Goal: Task Accomplishment & Management: Manage account settings

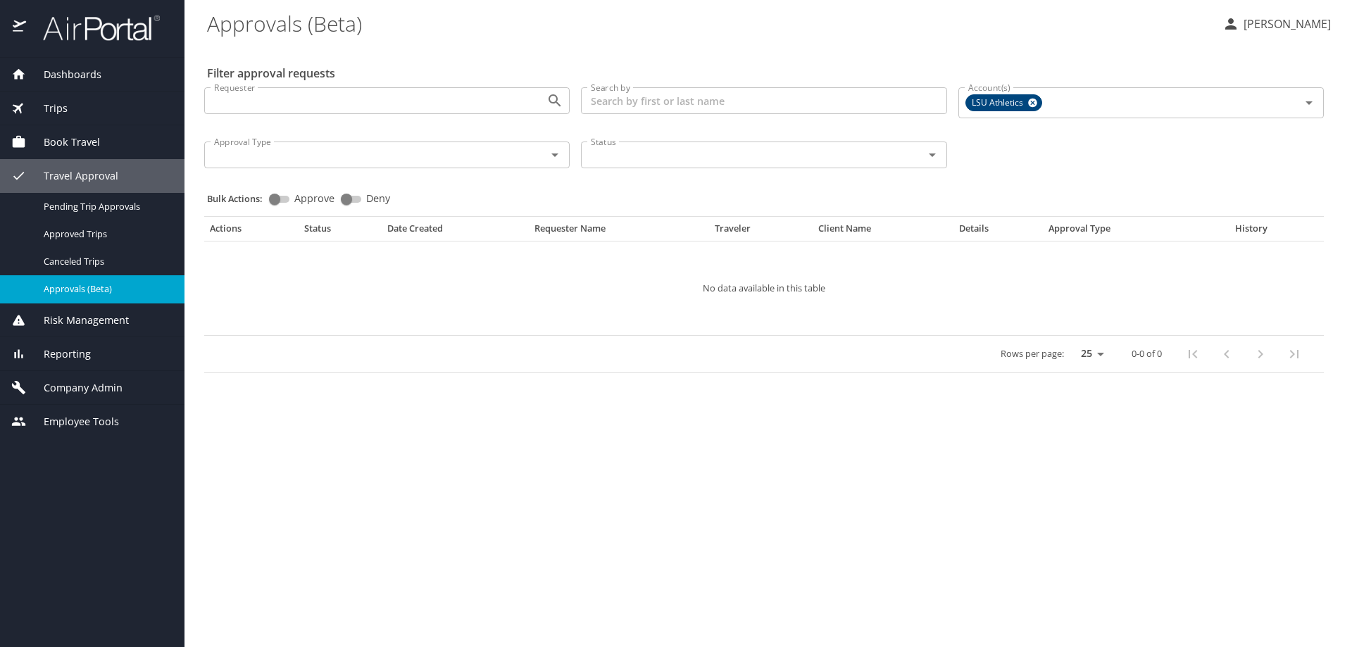
click at [89, 386] on span "Company Admin" at bounding box center [74, 387] width 96 height 15
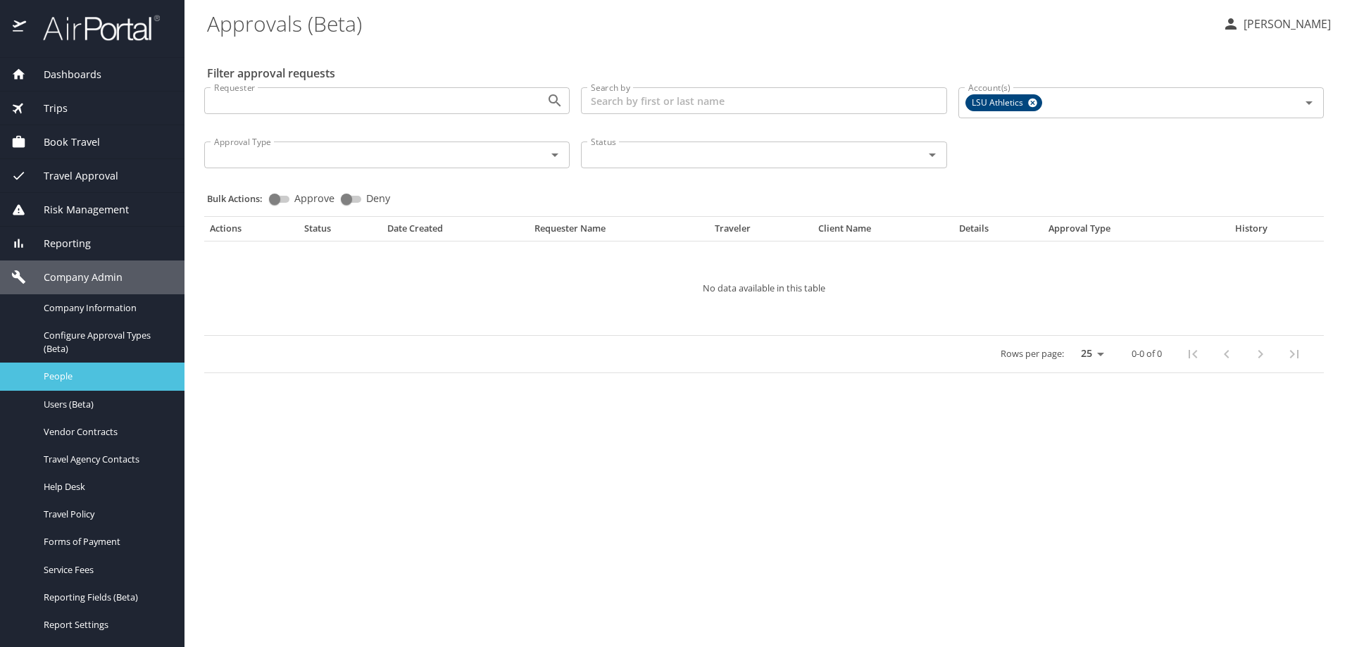
click at [61, 373] on span "People" at bounding box center [106, 376] width 124 height 13
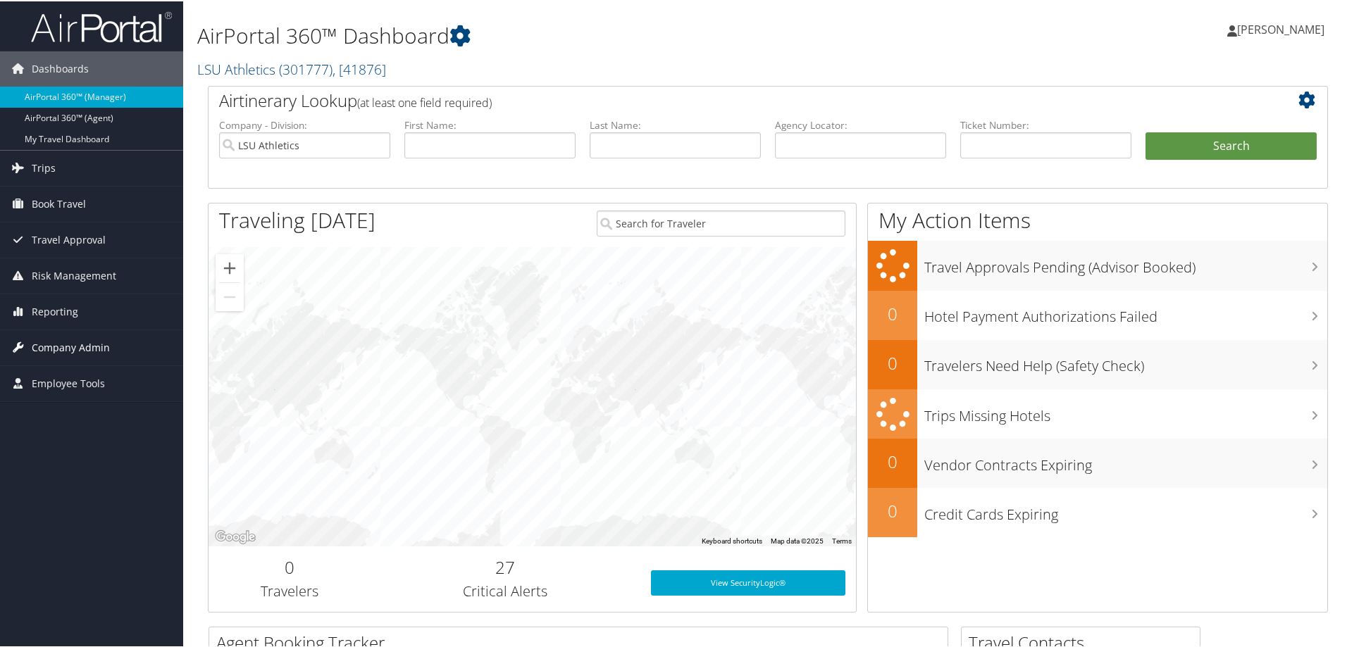
click at [73, 347] on span "Company Admin" at bounding box center [71, 346] width 78 height 35
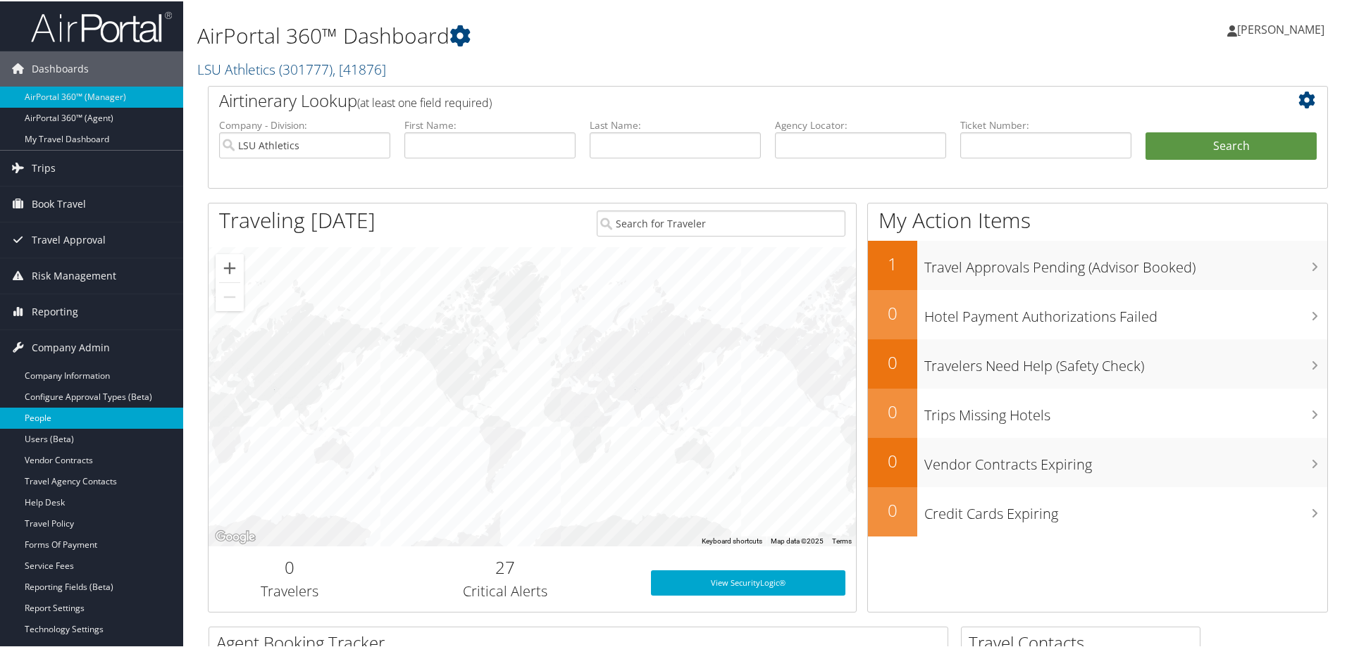
click at [54, 420] on link "People" at bounding box center [91, 416] width 183 height 21
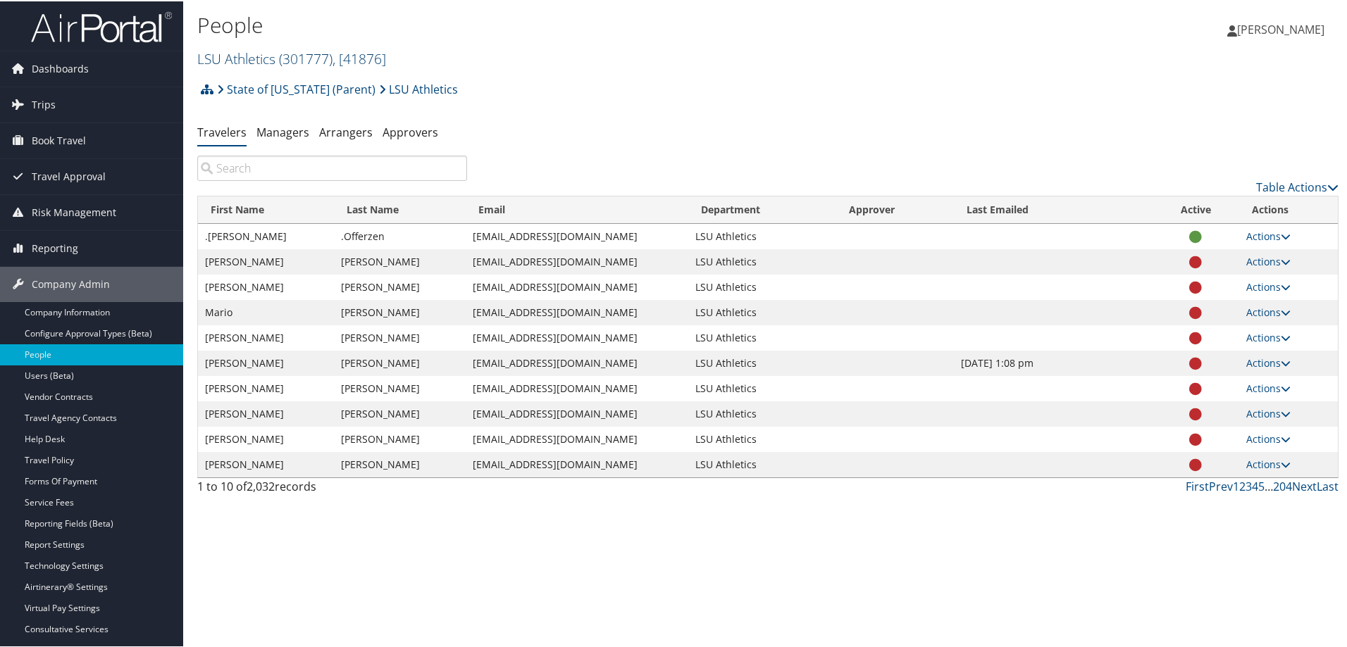
click at [302, 61] on span "( 301777 )" at bounding box center [306, 57] width 54 height 19
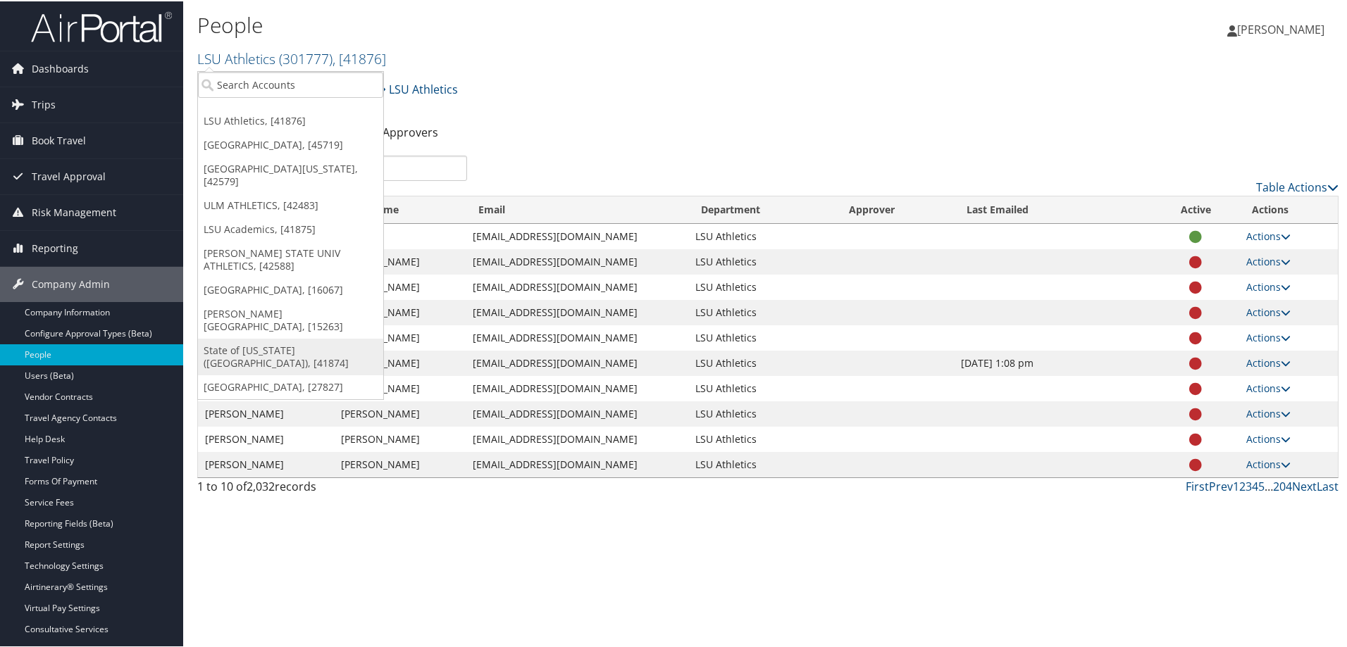
click at [264, 337] on link "State of Louisiana (SOLA), [41874]" at bounding box center [290, 355] width 185 height 37
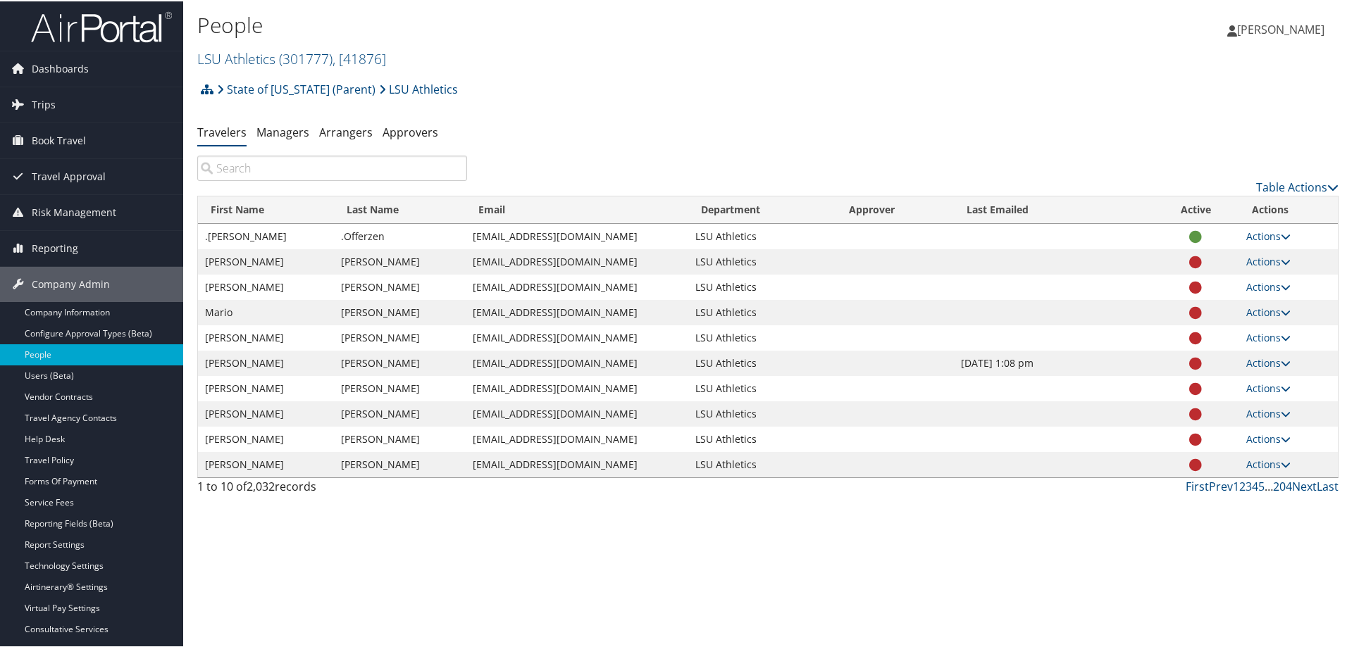
click at [230, 163] on input "search" at bounding box center [332, 166] width 270 height 25
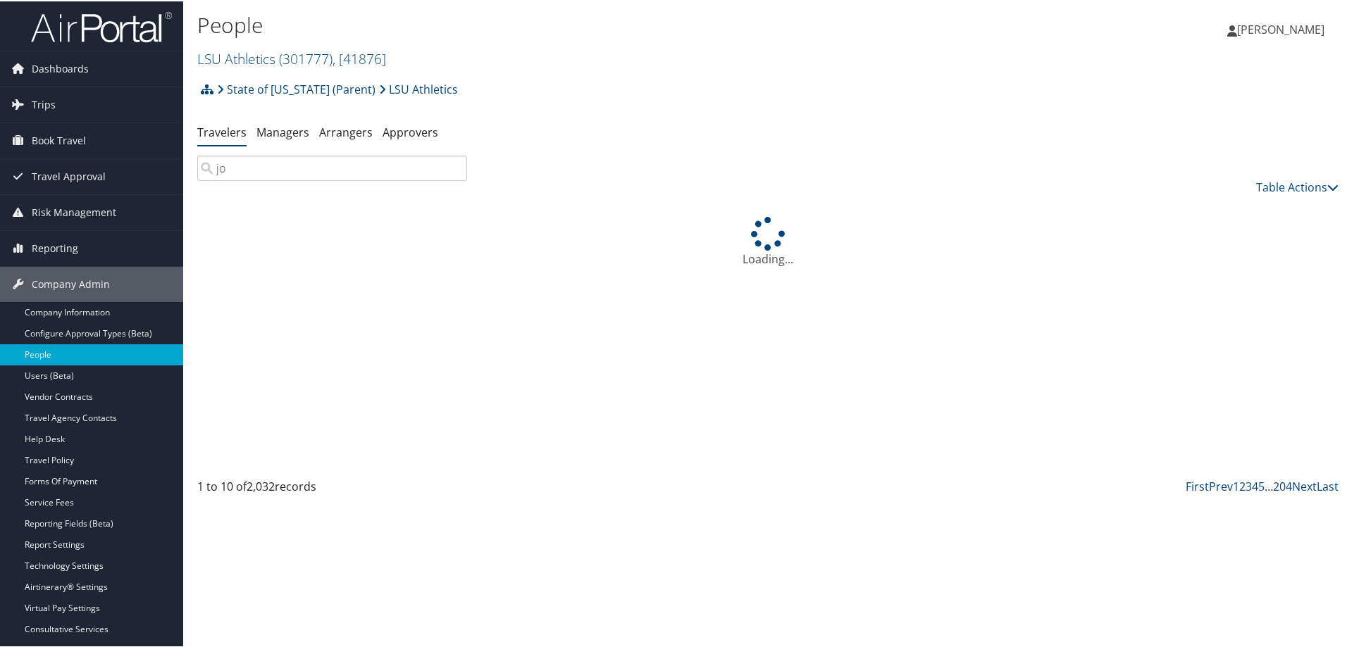
type input "jor"
click at [243, 161] on input "search" at bounding box center [332, 166] width 270 height 25
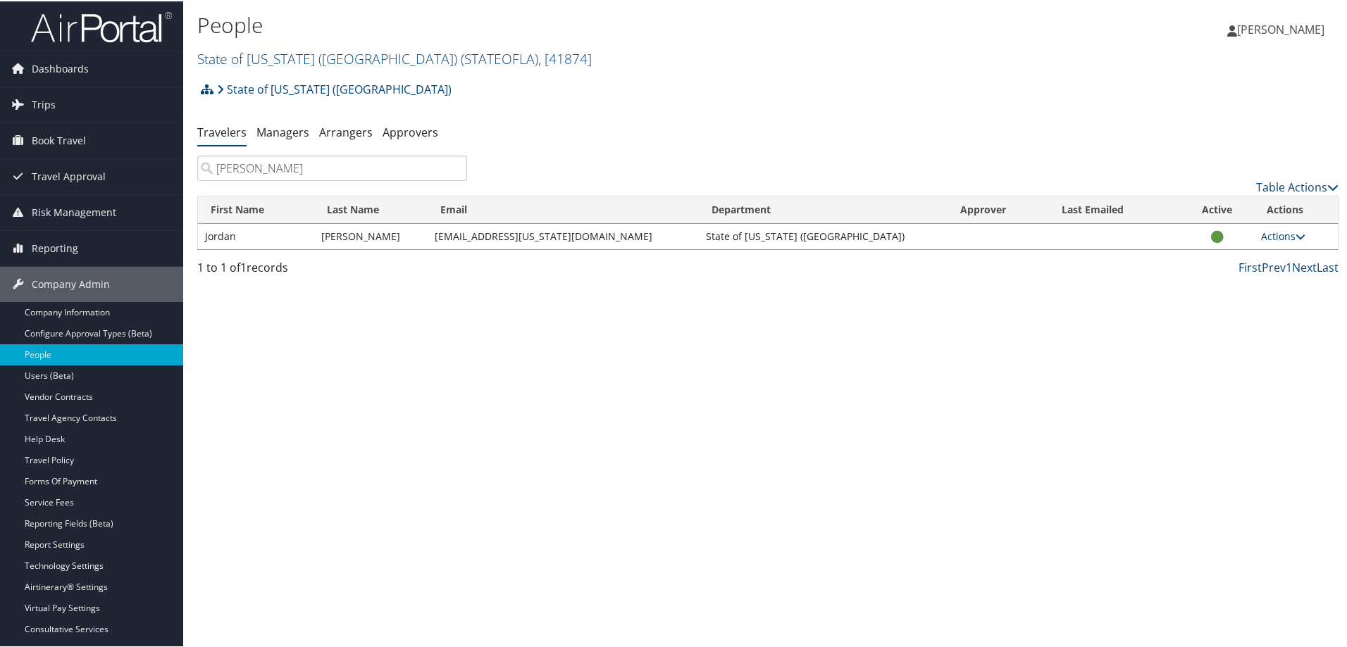
type input "jordan andrews"
click at [1295, 236] on icon at bounding box center [1300, 235] width 10 height 10
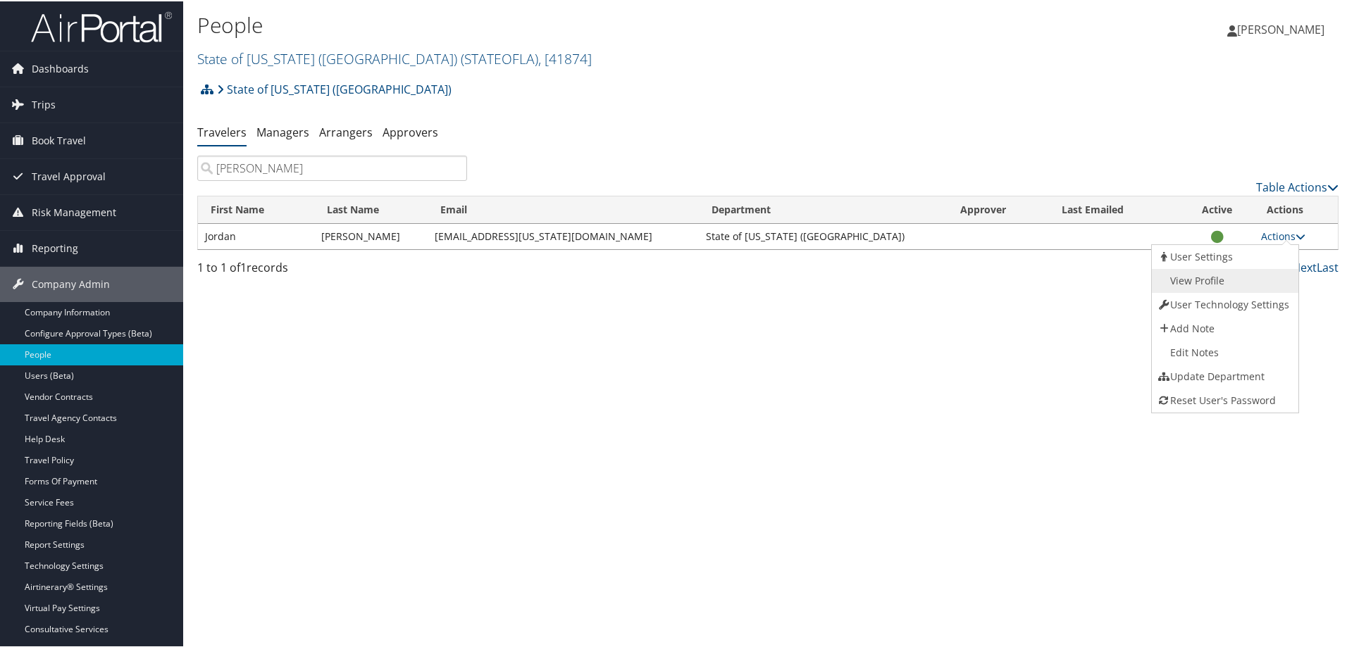
click at [1204, 276] on link "View Profile" at bounding box center [1223, 280] width 143 height 24
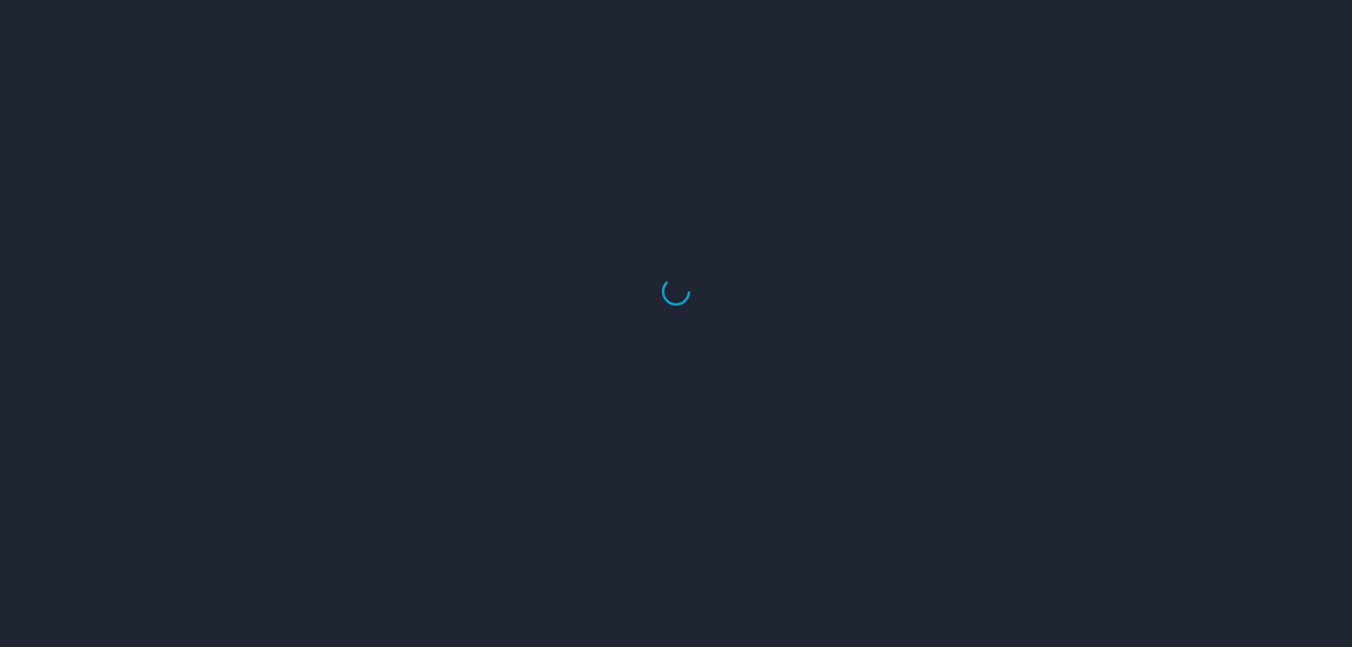
select select "US"
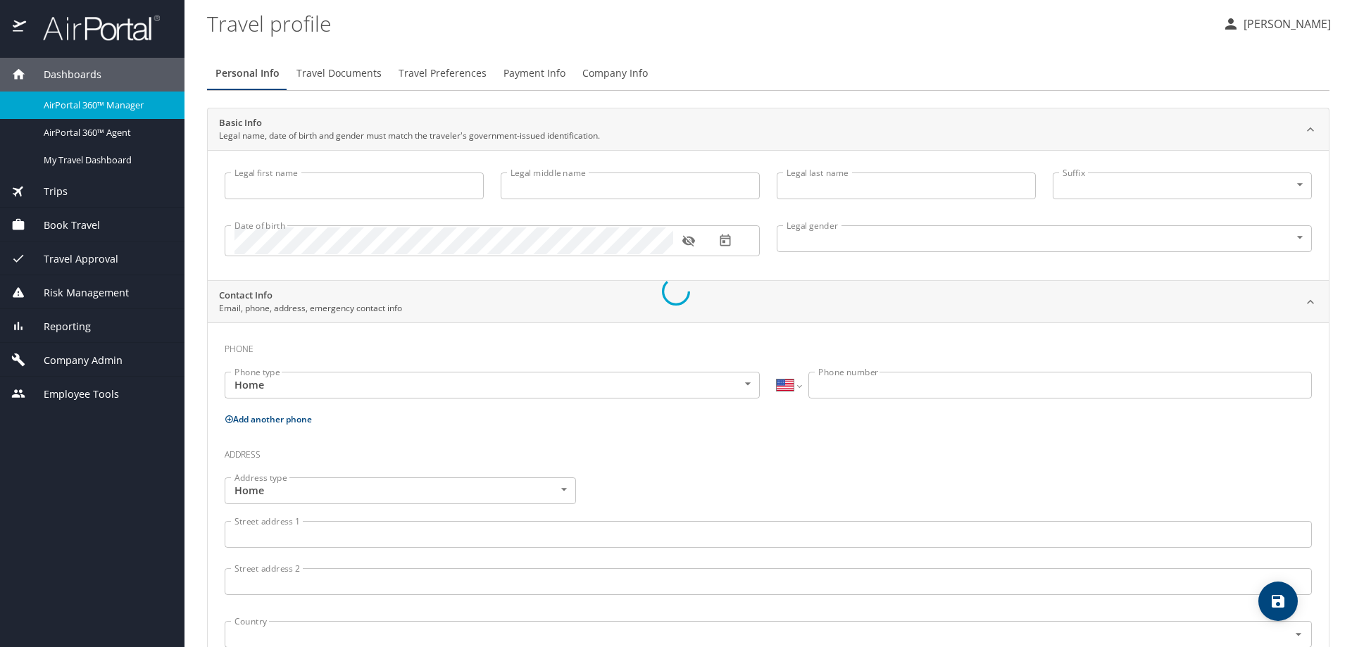
type input "Jordan"
type input "[PERSON_NAME]"
type input "[DEMOGRAPHIC_DATA]"
select select "US"
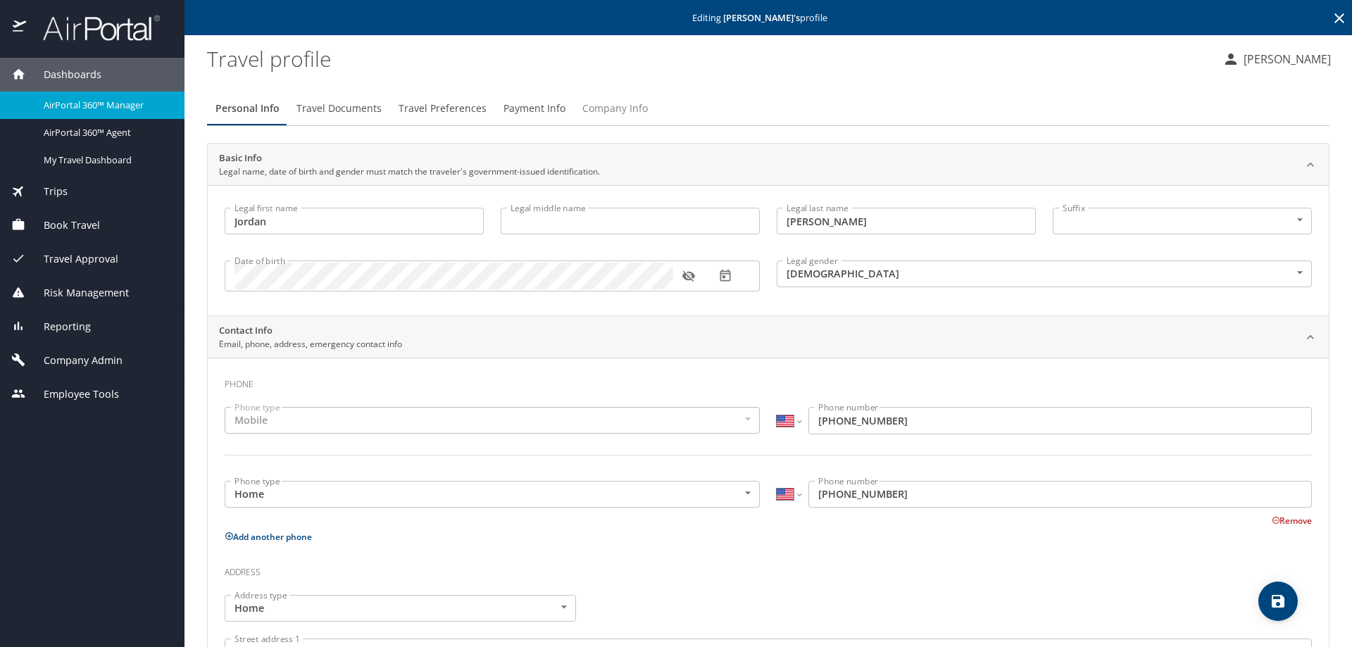
click at [613, 111] on span "Company Info" at bounding box center [614, 109] width 65 height 18
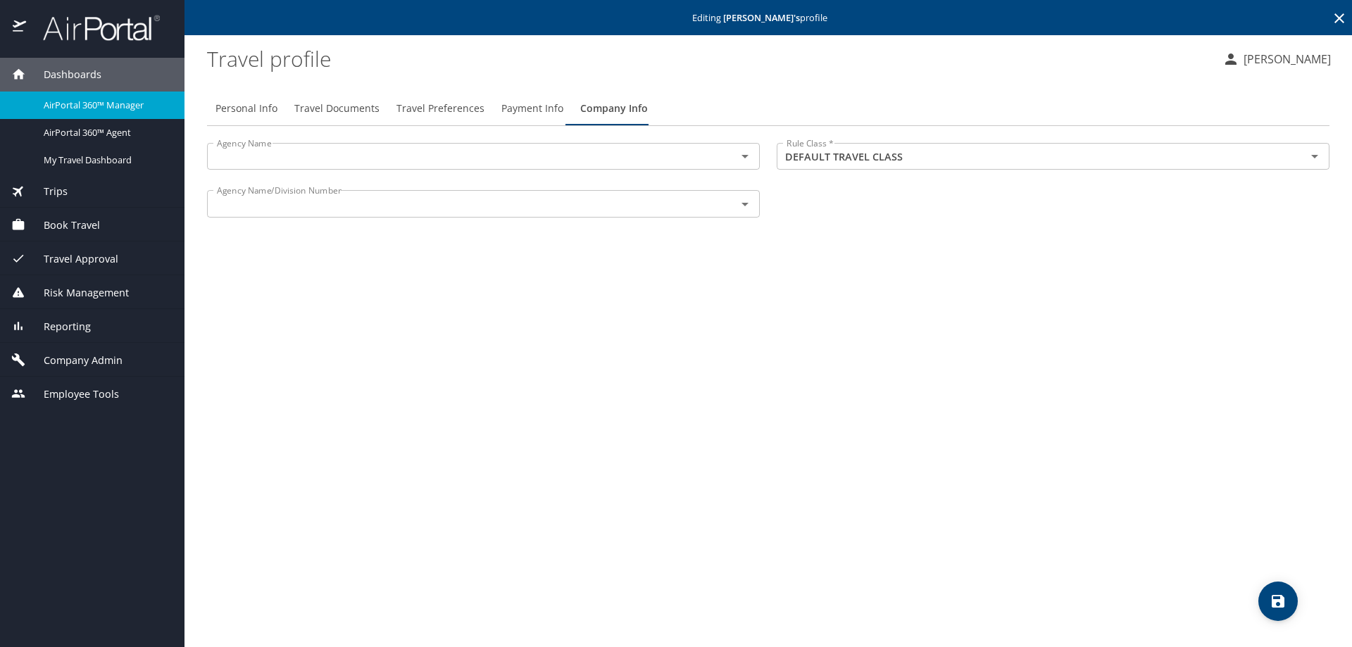
click at [744, 156] on icon "Open" at bounding box center [745, 157] width 7 height 4
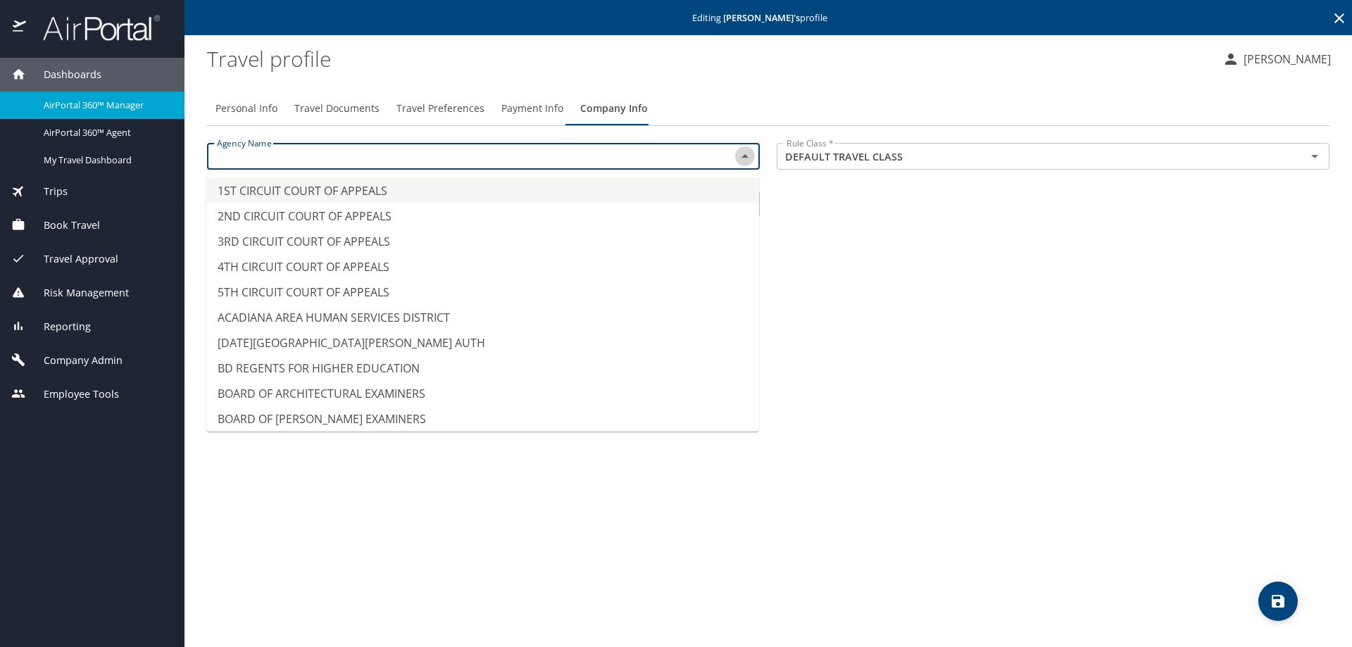
click at [744, 156] on icon "Close" at bounding box center [745, 156] width 7 height 4
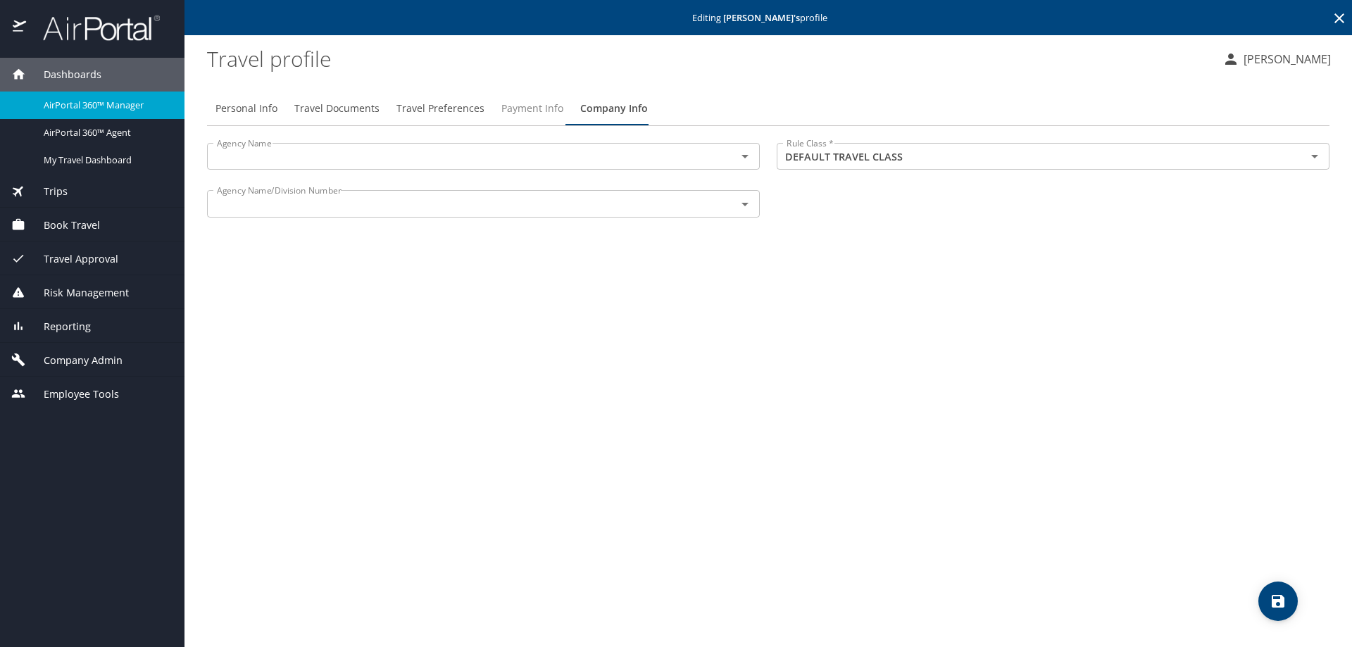
click at [513, 105] on span "Payment Info" at bounding box center [532, 109] width 62 height 18
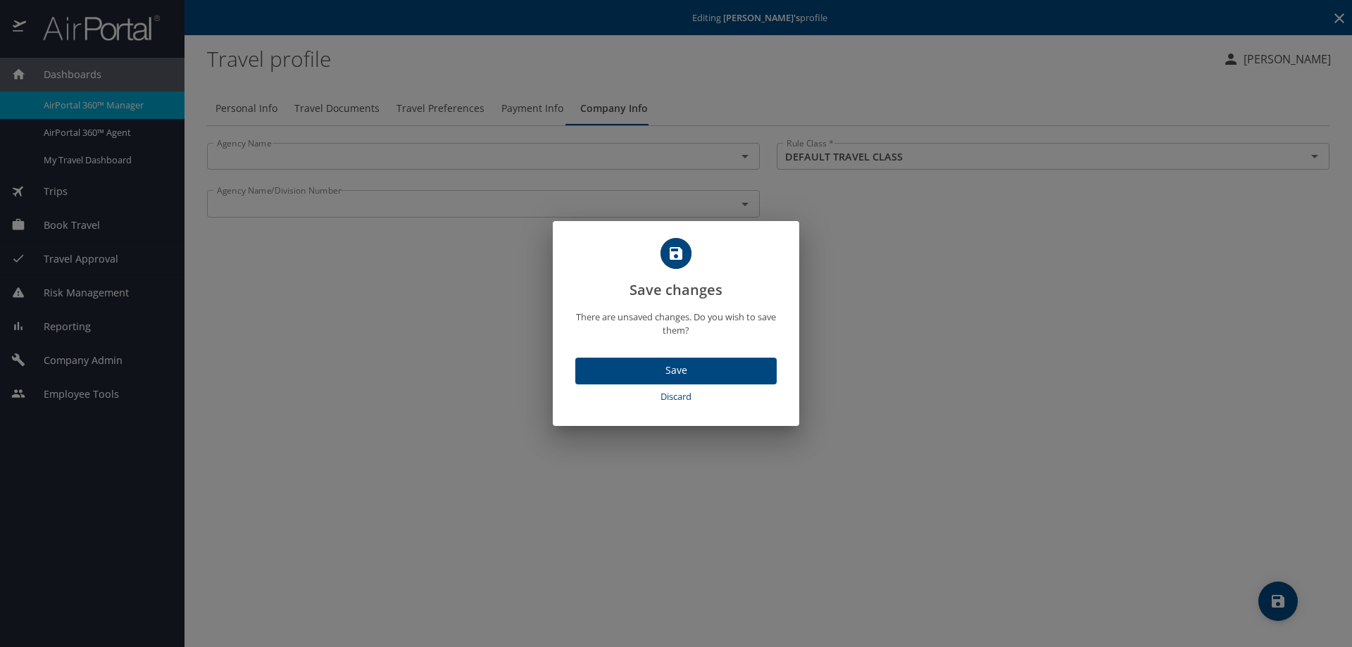
click at [674, 398] on span "Discard" at bounding box center [676, 397] width 190 height 16
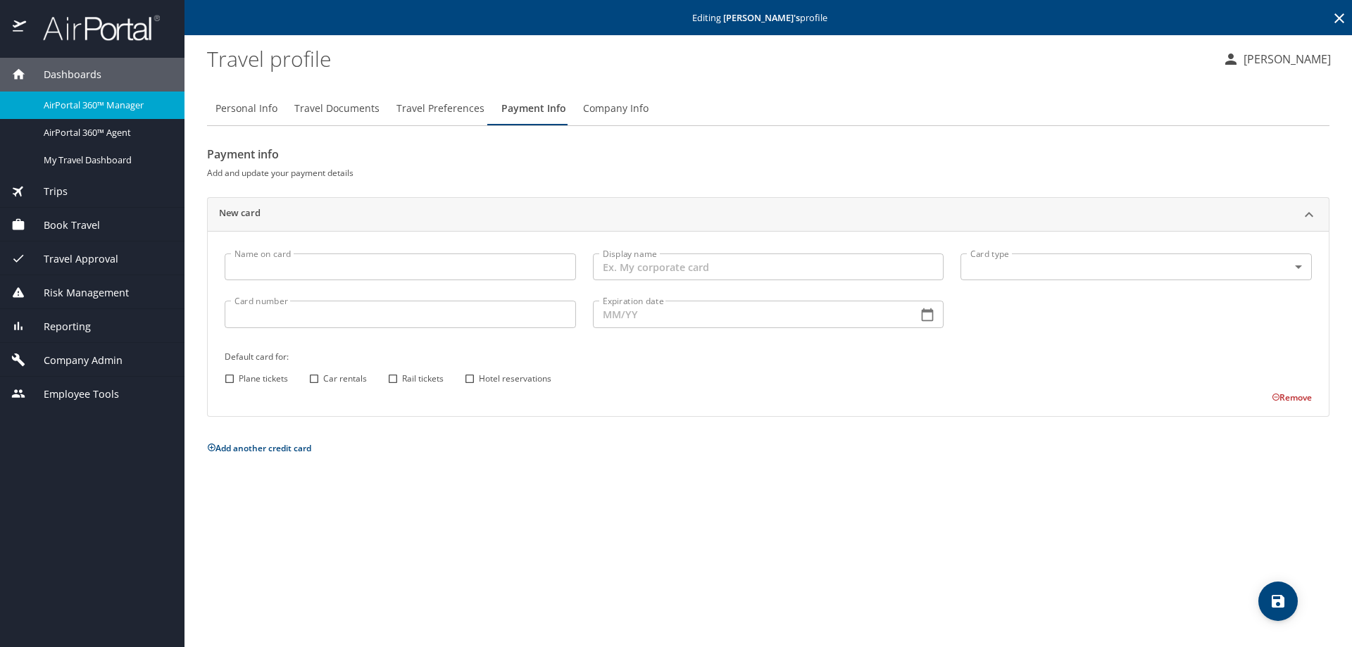
click at [255, 269] on input "Name on card" at bounding box center [400, 267] width 351 height 27
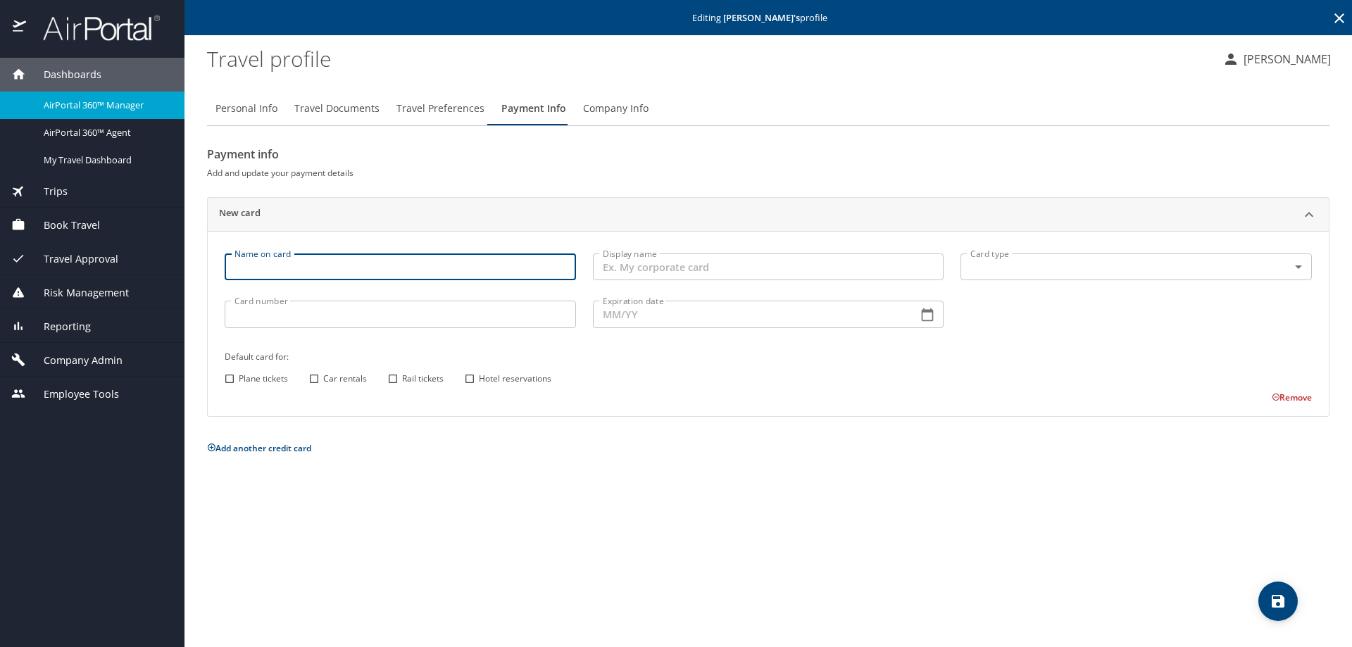
paste input "Jordan Andrews"
type input "Jordan Andrews"
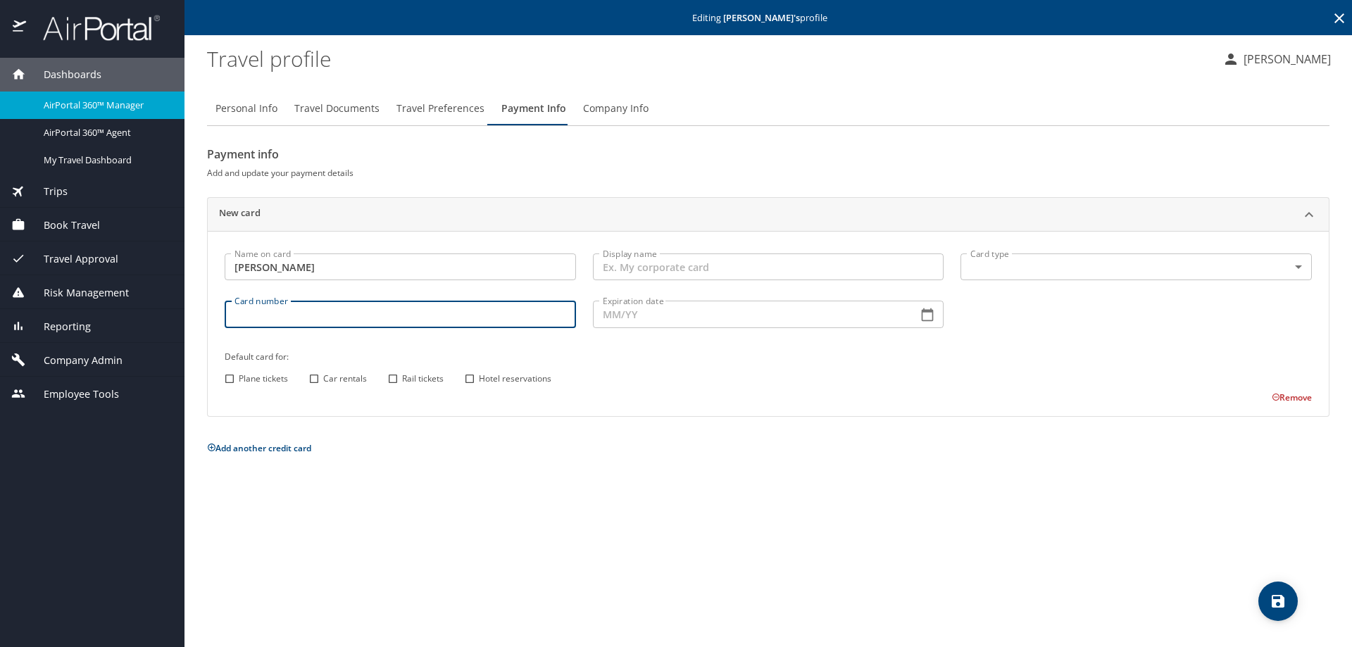
click at [266, 313] on input "Card number" at bounding box center [400, 314] width 351 height 27
click at [263, 309] on input "Card number" at bounding box center [400, 314] width 351 height 27
paste input "4715292499971183"
type input "4715292499971183"
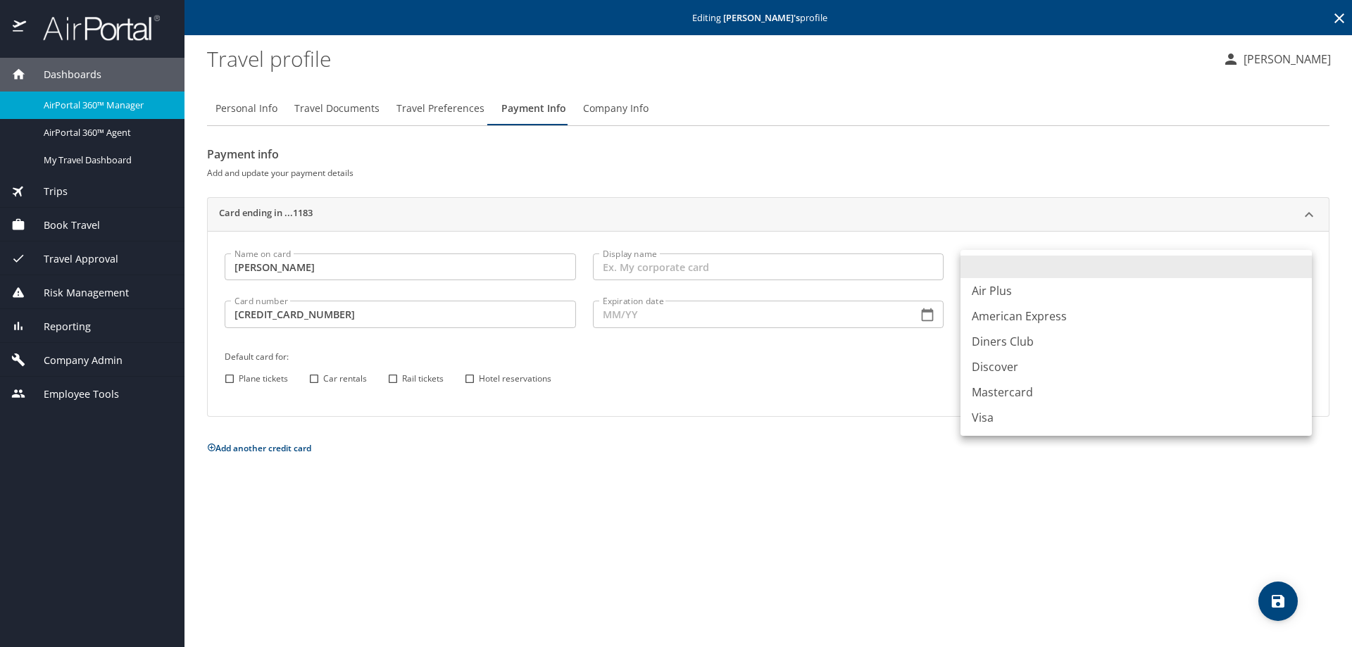
click at [1005, 262] on body "Dashboards AirPortal 360™ Manager AirPortal 360™ Agent My Travel Dashboard Trip…" at bounding box center [676, 323] width 1352 height 647
click at [1006, 394] on li "Mastercard" at bounding box center [1136, 392] width 351 height 25
type input "CA"
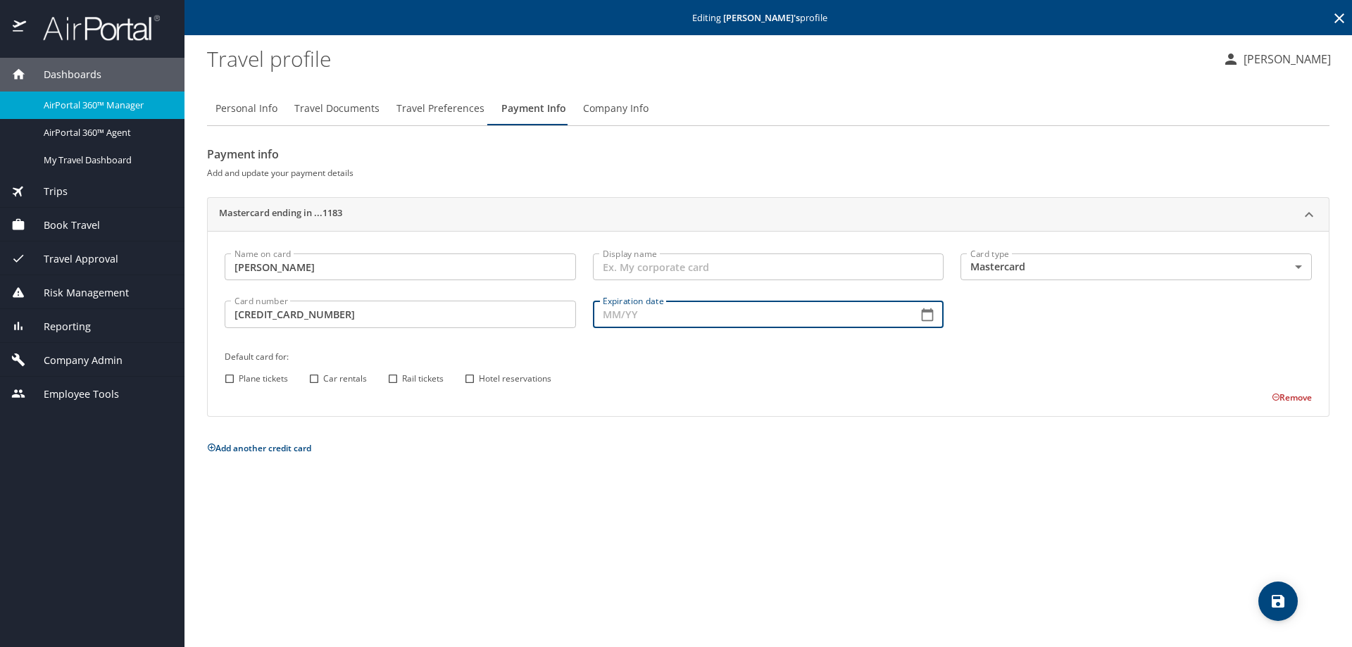
click at [603, 318] on input "Expiration date" at bounding box center [750, 314] width 314 height 27
type input "09/30"
click at [1281, 604] on icon "save" at bounding box center [1278, 601] width 13 height 13
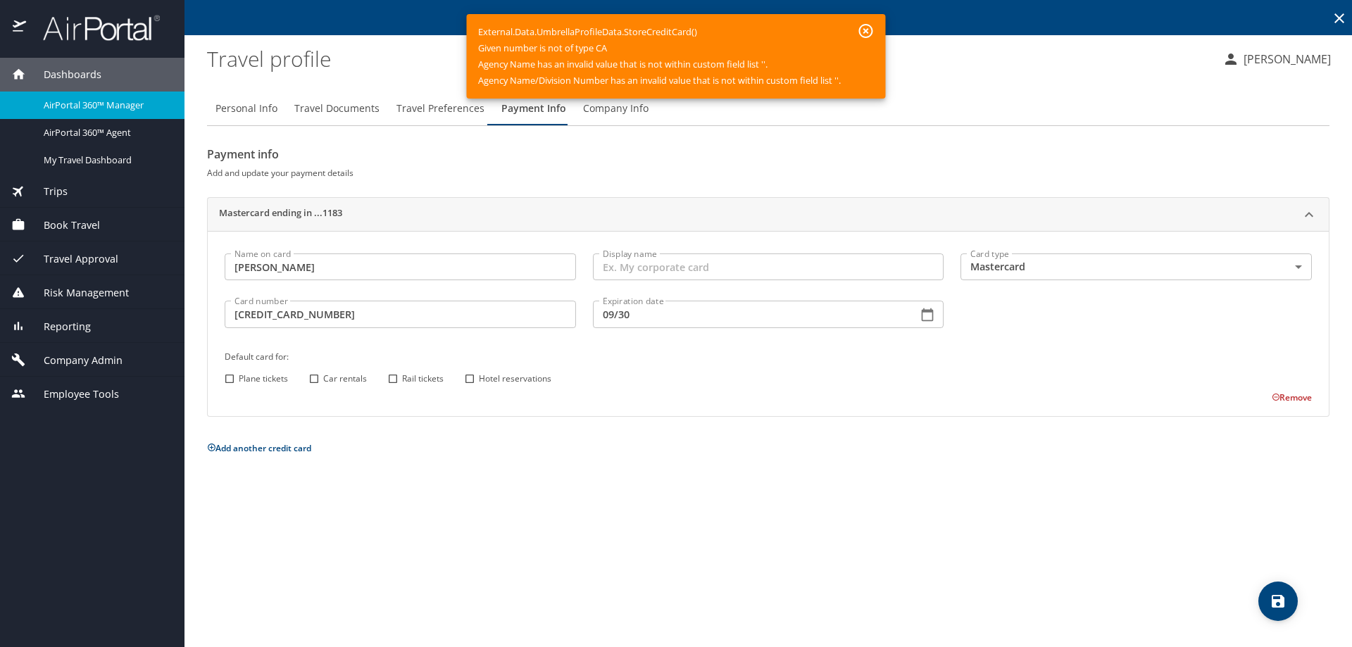
click at [1097, 263] on body "Dashboards AirPortal 360™ Manager AirPortal 360™ Agent My Travel Dashboard Trip…" at bounding box center [676, 323] width 1352 height 647
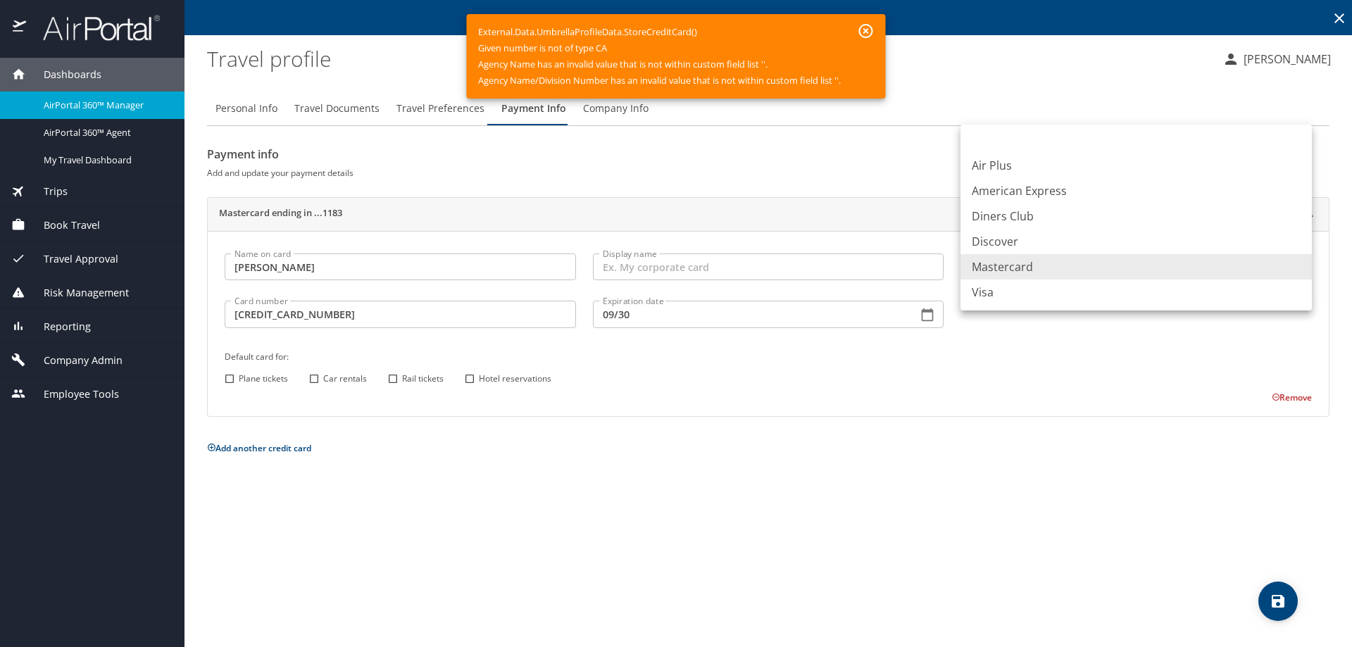
click at [990, 293] on li "Visa" at bounding box center [1136, 292] width 351 height 25
type input "VI"
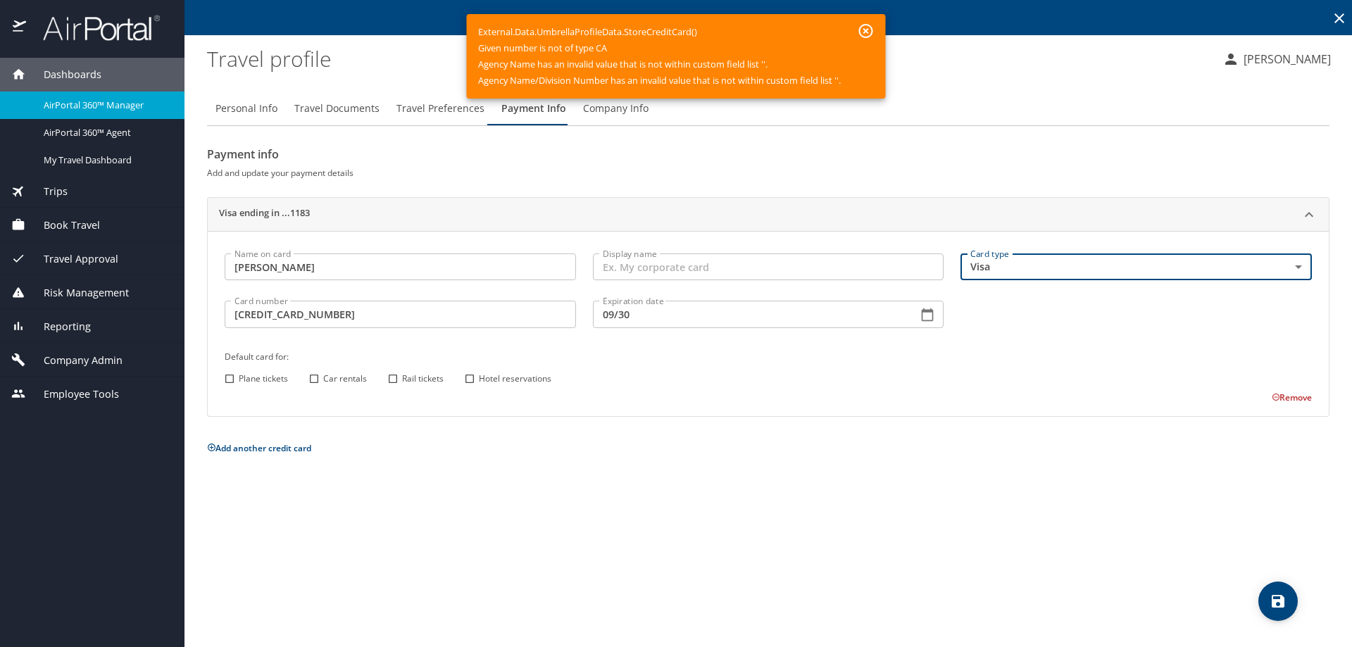
click at [1274, 599] on icon "save" at bounding box center [1278, 601] width 17 height 17
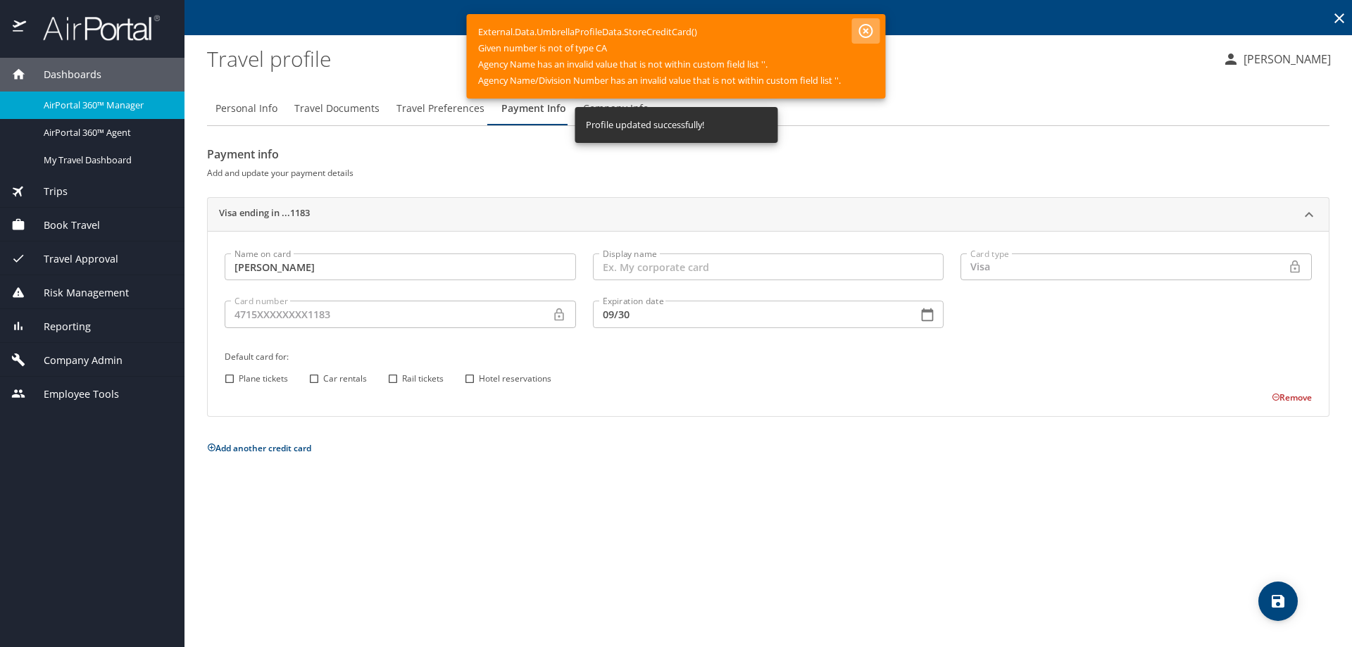
click at [869, 31] on icon "button" at bounding box center [866, 31] width 17 height 17
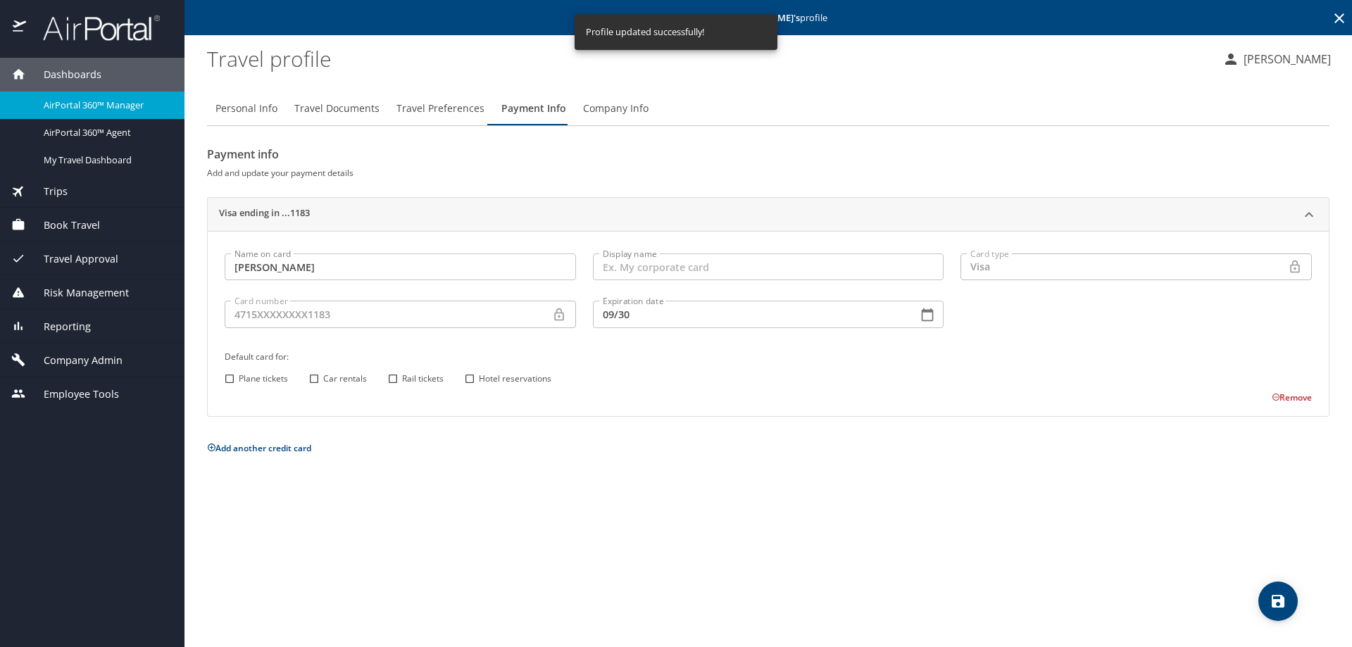
click at [597, 106] on span "Company Info" at bounding box center [615, 109] width 65 height 18
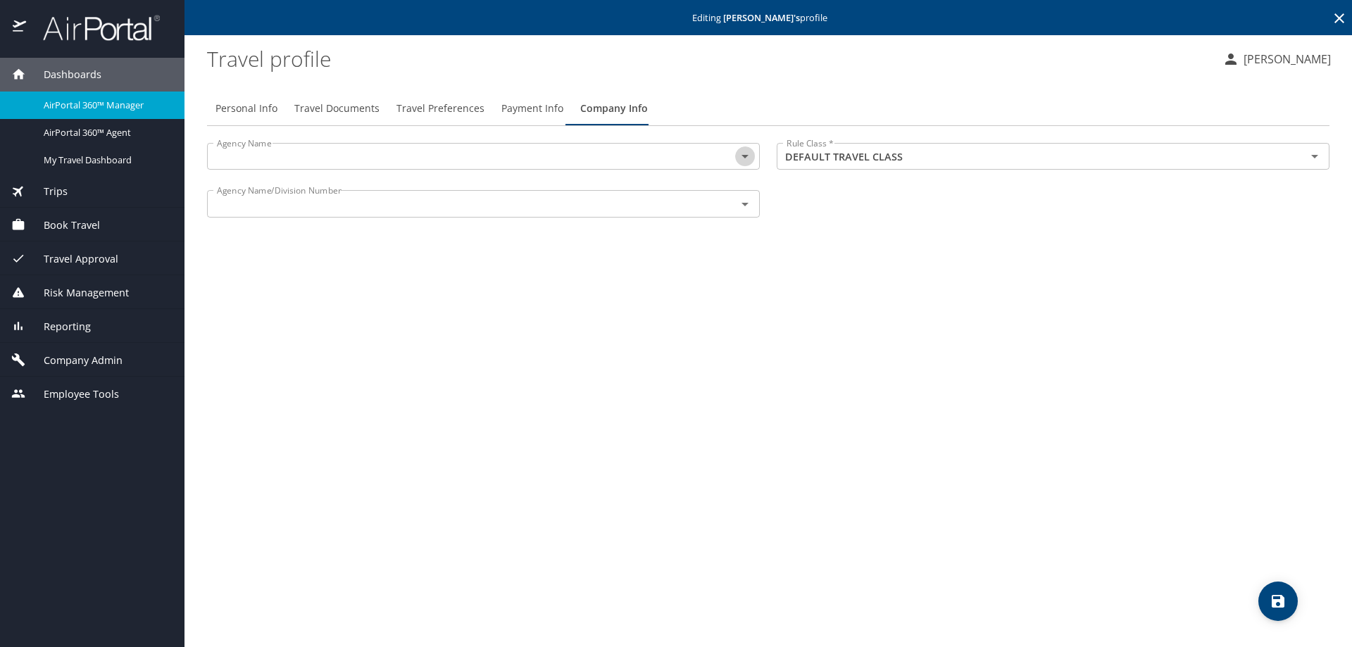
click at [745, 154] on icon "Open" at bounding box center [745, 156] width 17 height 17
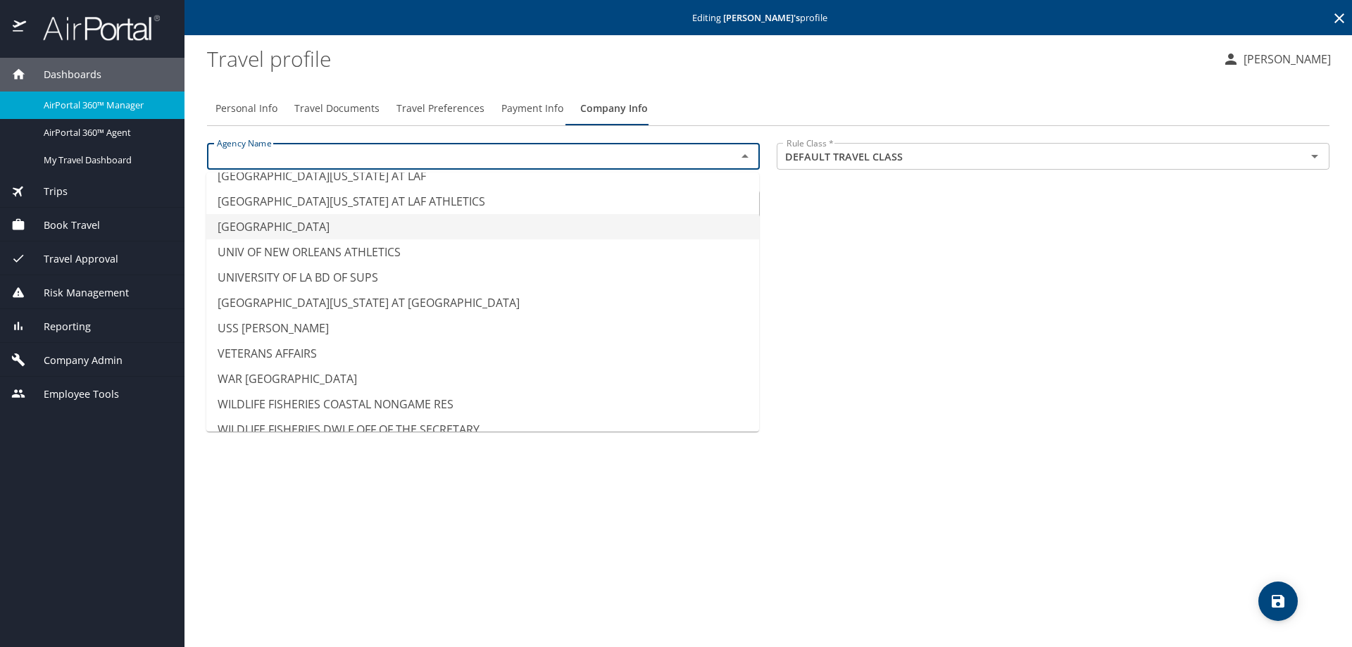
scroll to position [13703, 0]
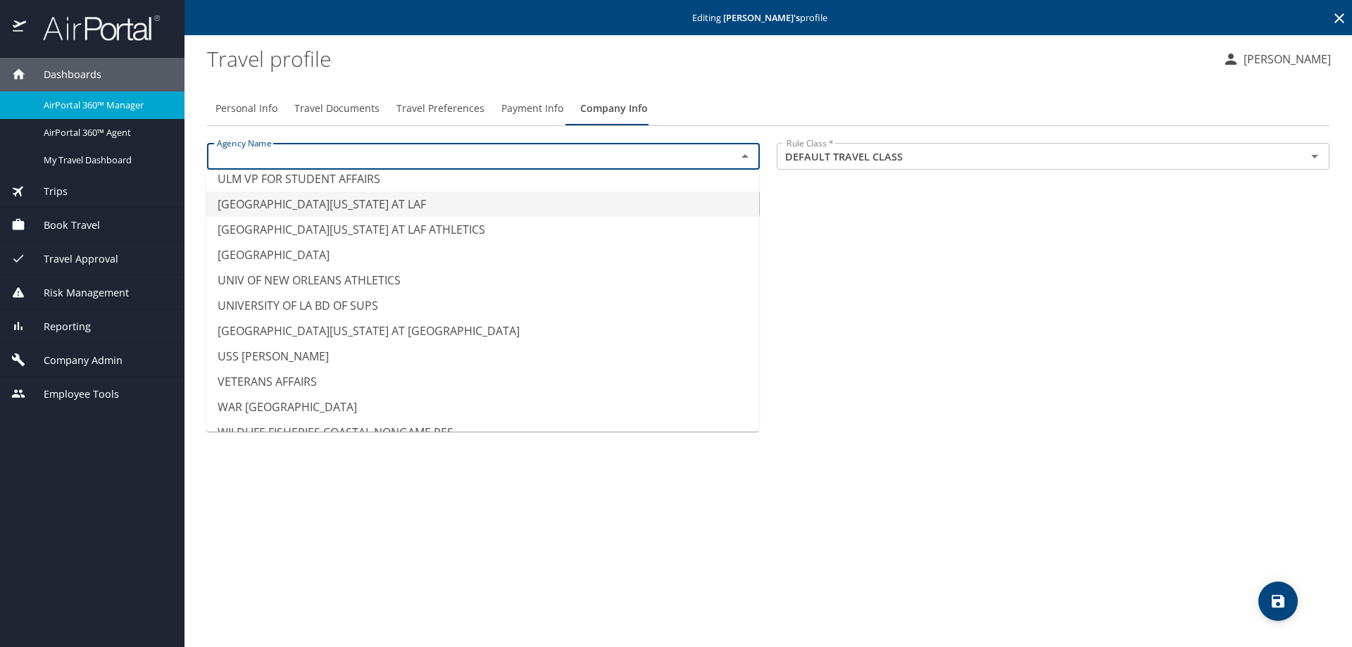
click at [344, 205] on li "UNIV OF LOUISIANA AT LAF" at bounding box center [482, 204] width 553 height 25
type input "UNIV OF LOUISIANA AT LAF"
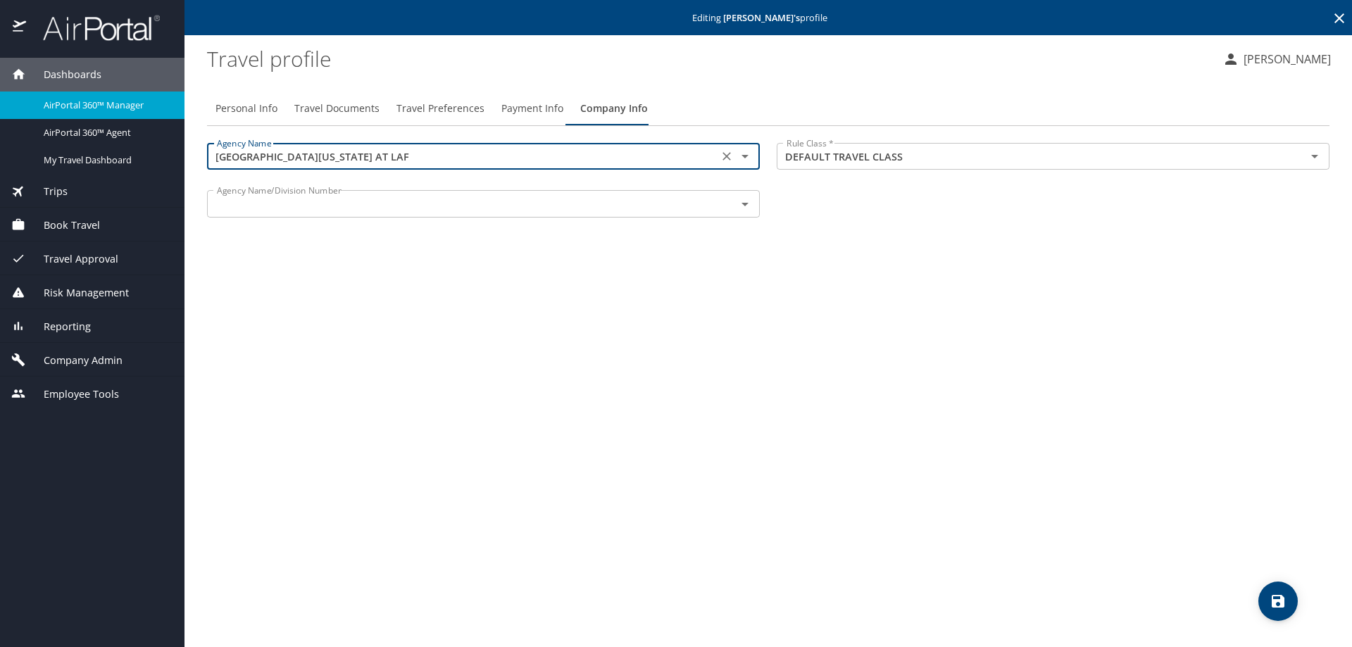
click at [747, 206] on icon "Open" at bounding box center [745, 204] width 17 height 17
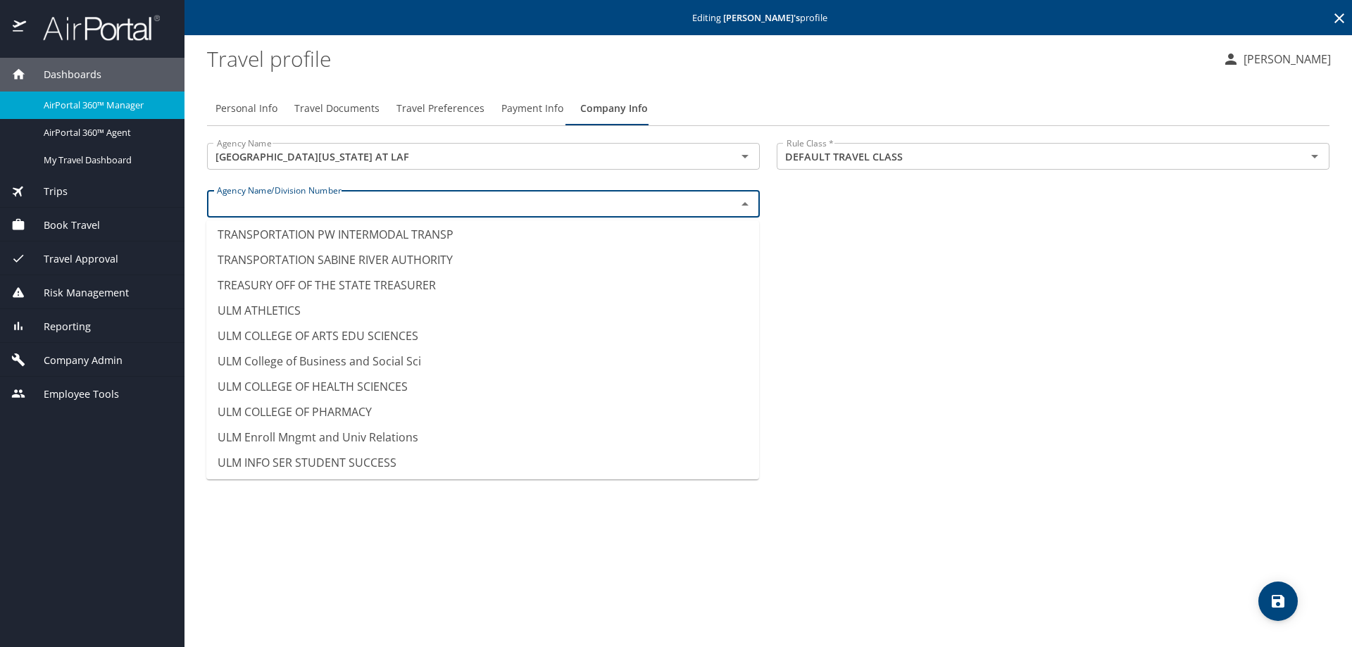
scroll to position [13649, 0]
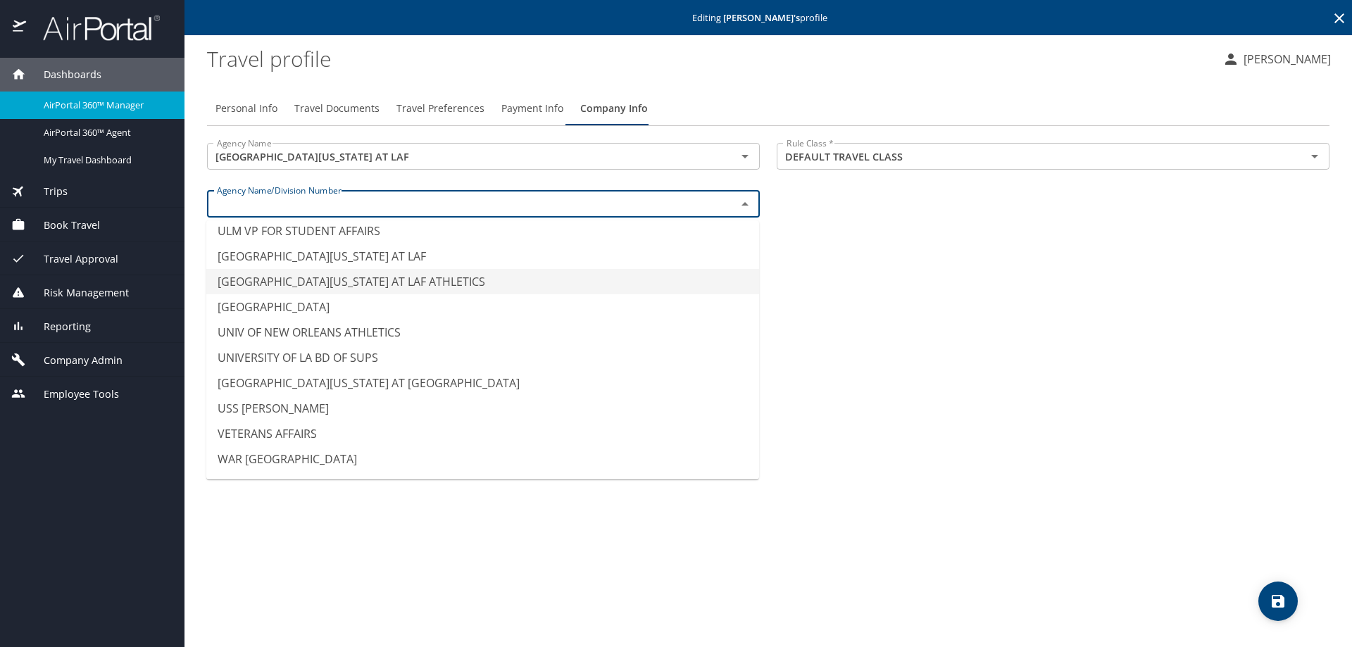
click at [361, 273] on li "UNIV OF LOUISIANA AT LAF ATHLETICS" at bounding box center [482, 281] width 553 height 25
type input "UNIV OF LOUISIANA AT LAF ATHLETICS"
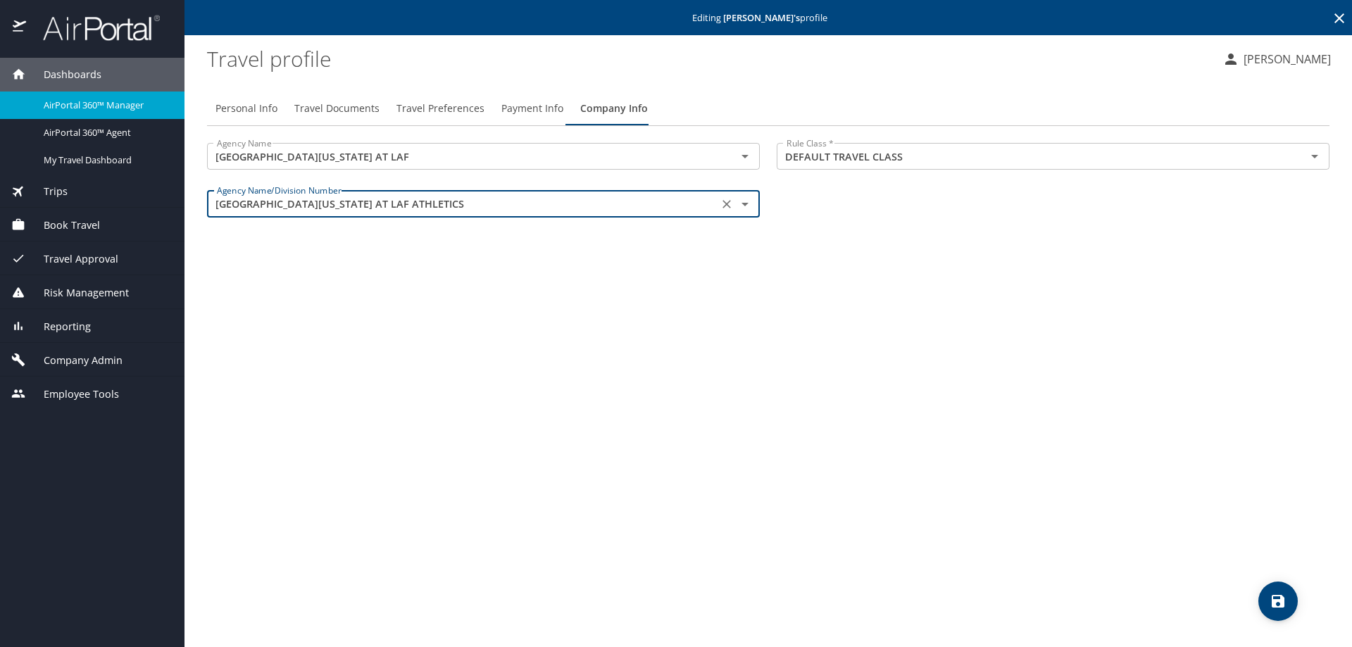
click at [1274, 600] on icon "save" at bounding box center [1278, 601] width 13 height 13
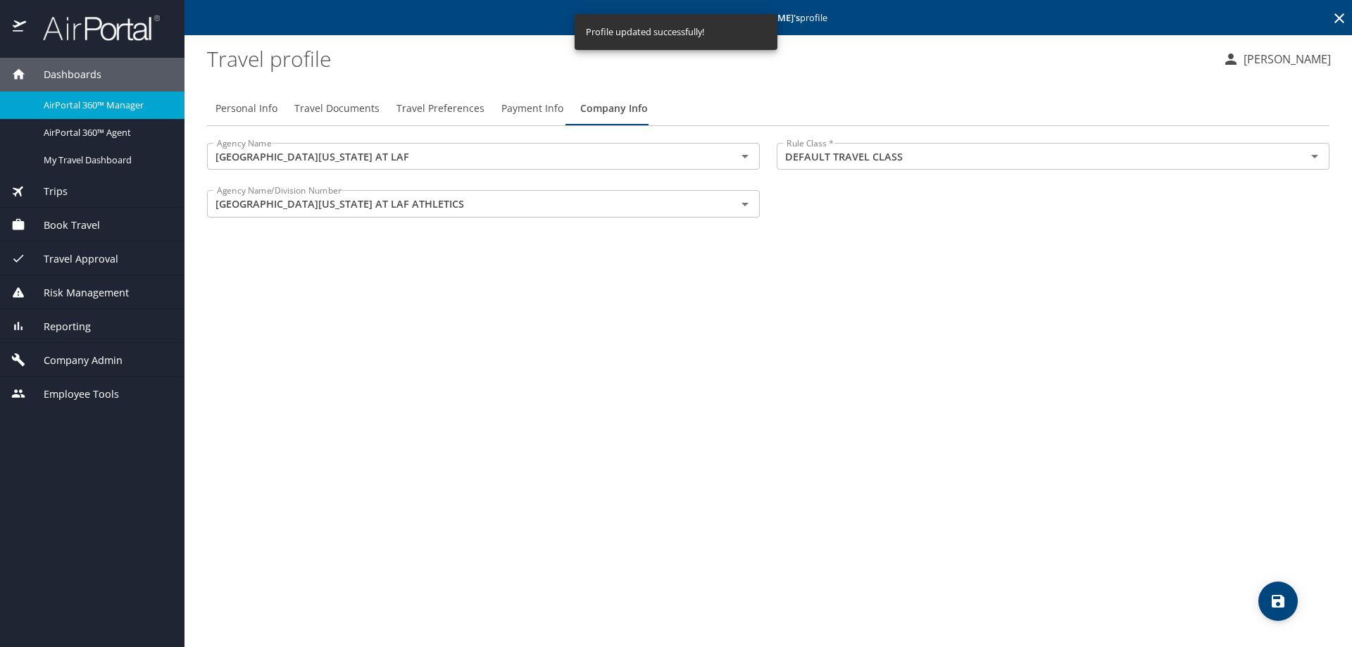
click at [335, 106] on span "Travel Documents" at bounding box center [336, 109] width 85 height 18
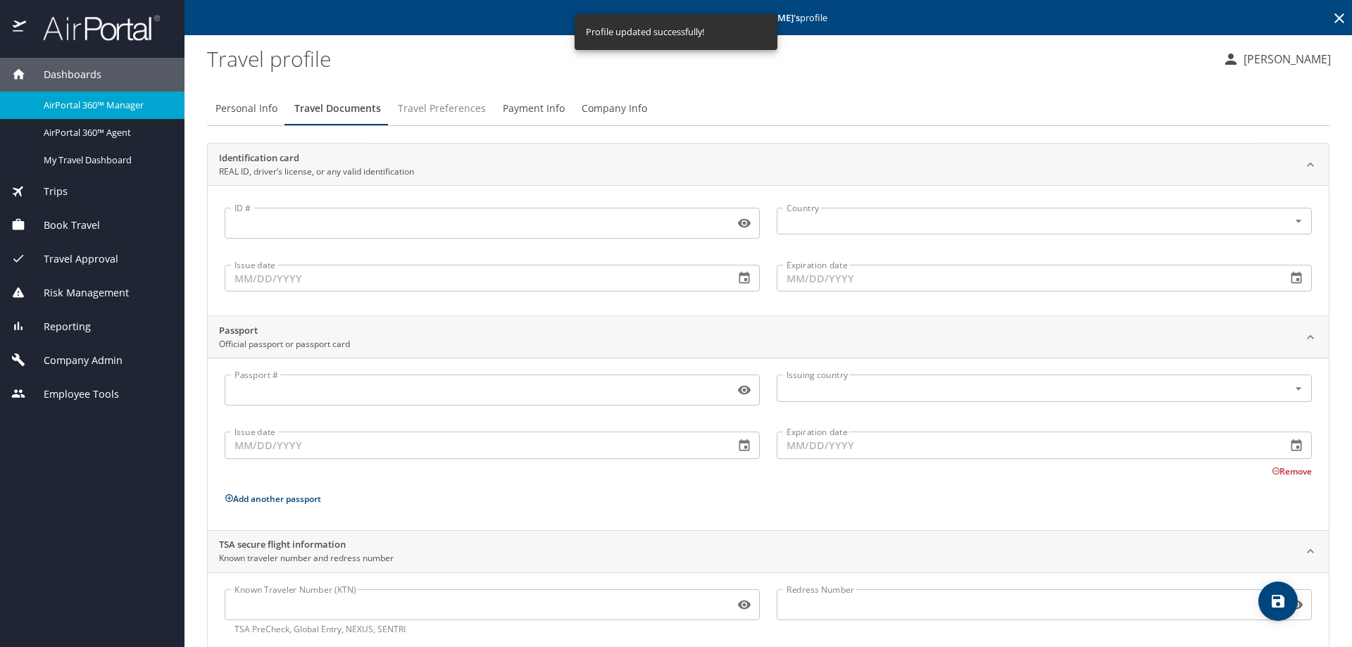
click at [428, 106] on span "Travel Preferences" at bounding box center [442, 109] width 88 height 18
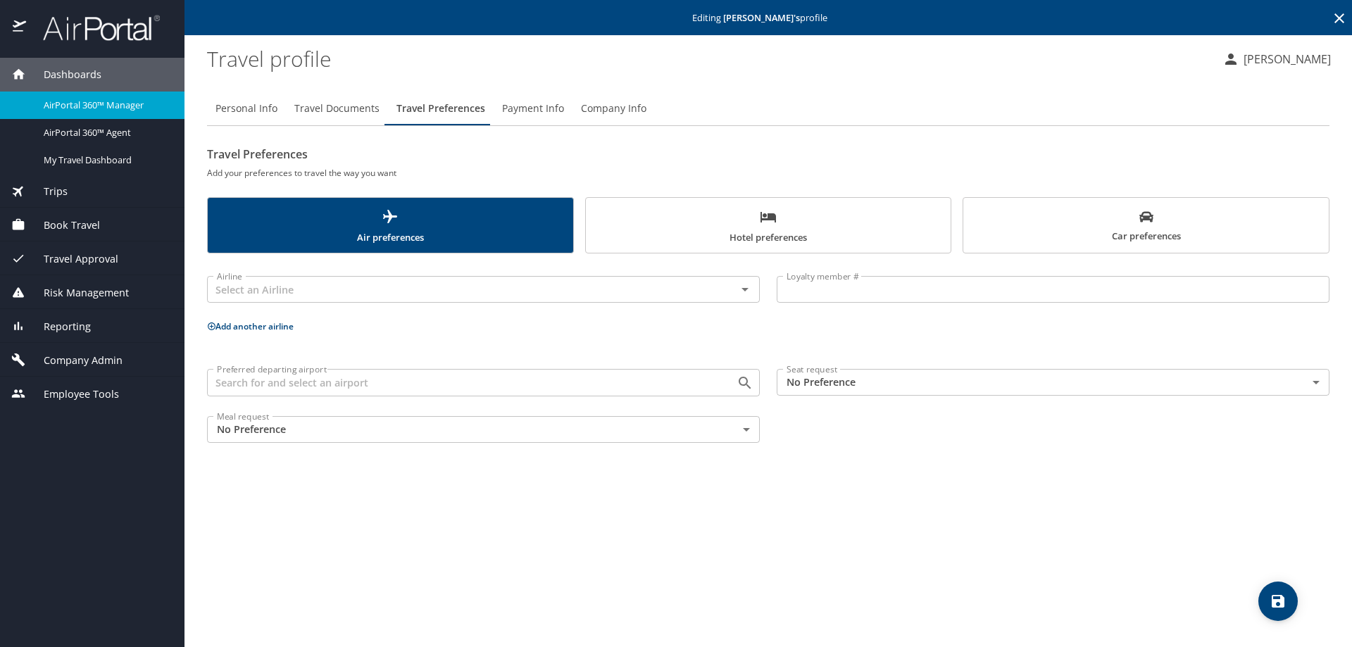
click at [317, 103] on span "Travel Documents" at bounding box center [336, 109] width 85 height 18
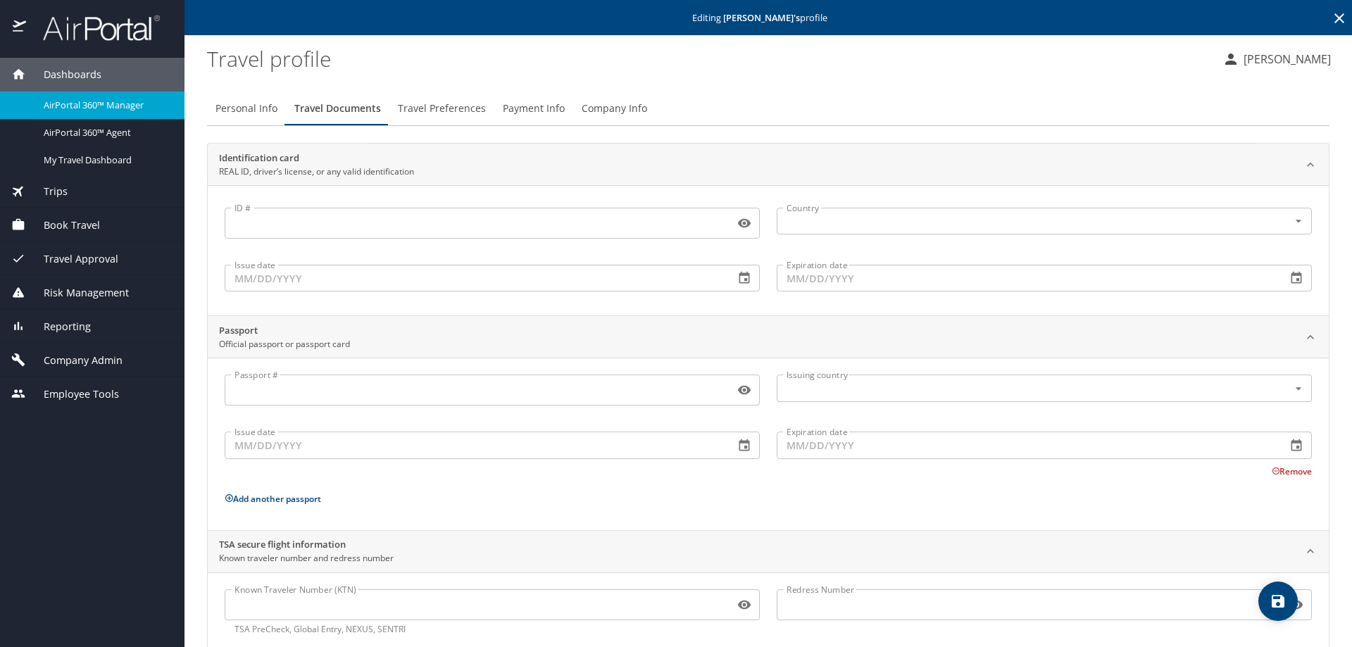
click at [249, 106] on span "Personal Info" at bounding box center [247, 109] width 62 height 18
select select "US"
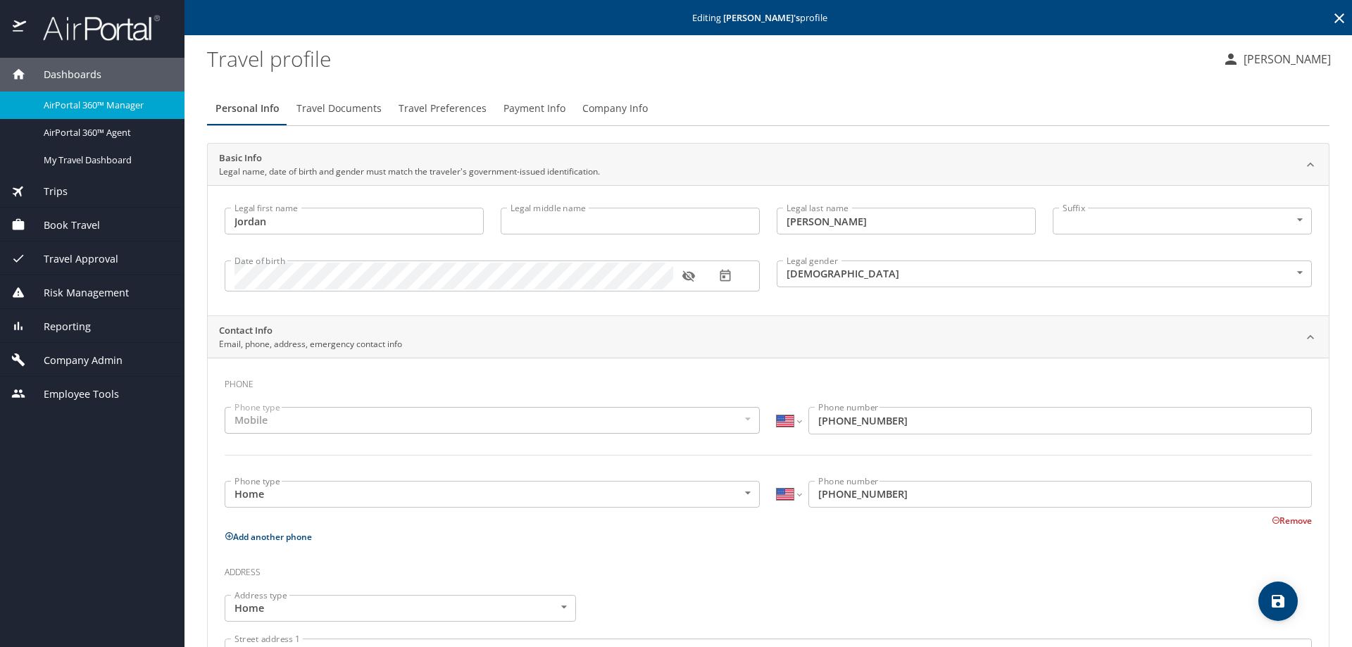
click at [520, 108] on span "Payment Info" at bounding box center [535, 109] width 62 height 18
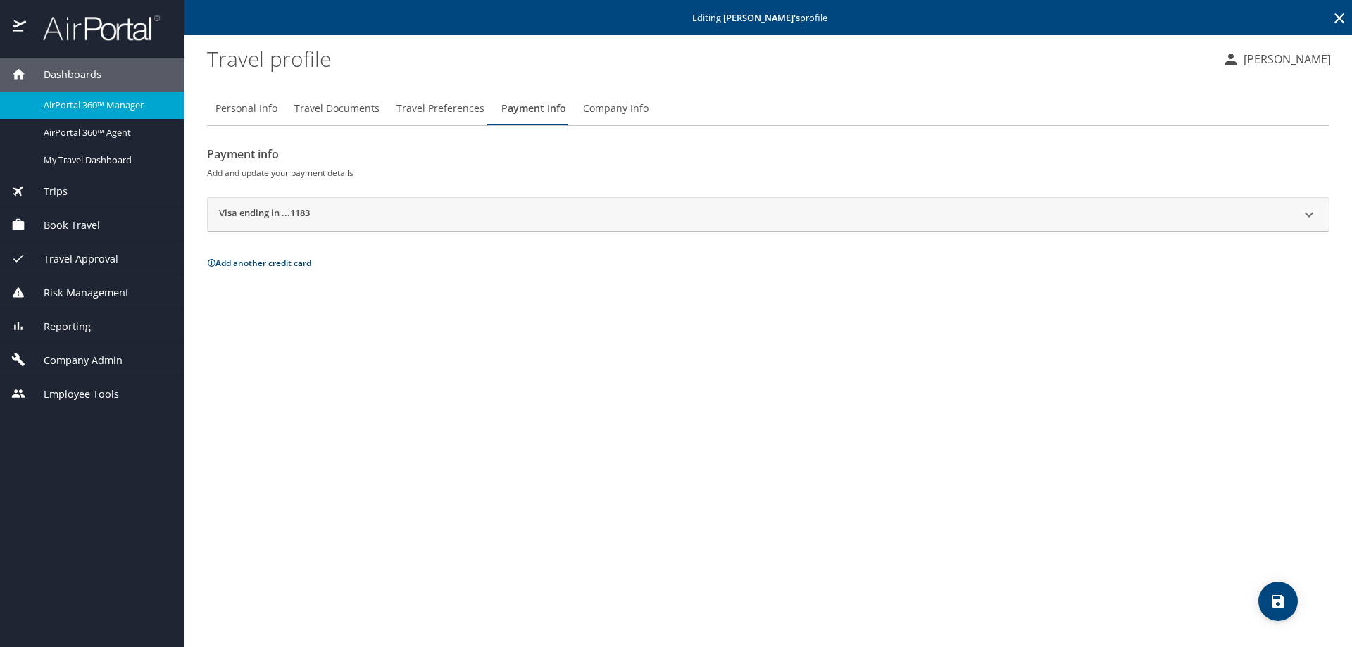
click at [1342, 18] on icon at bounding box center [1339, 18] width 17 height 17
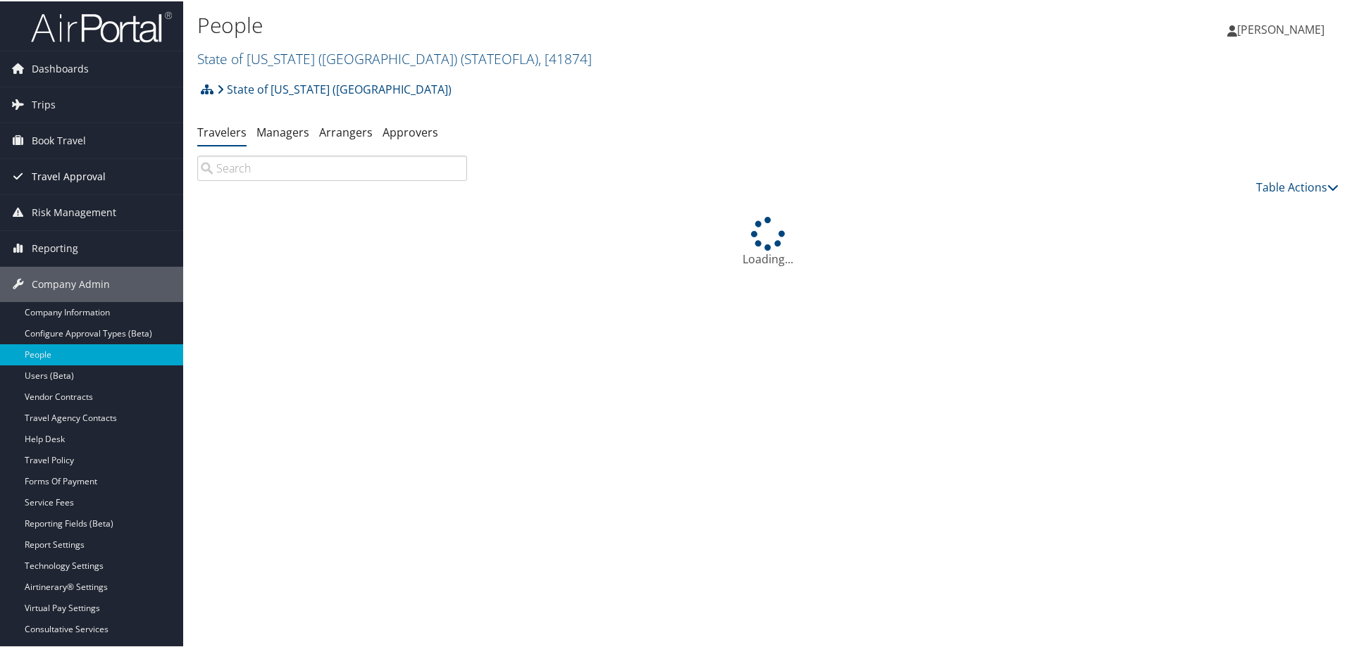
click at [64, 175] on span "Travel Approval" at bounding box center [69, 175] width 74 height 35
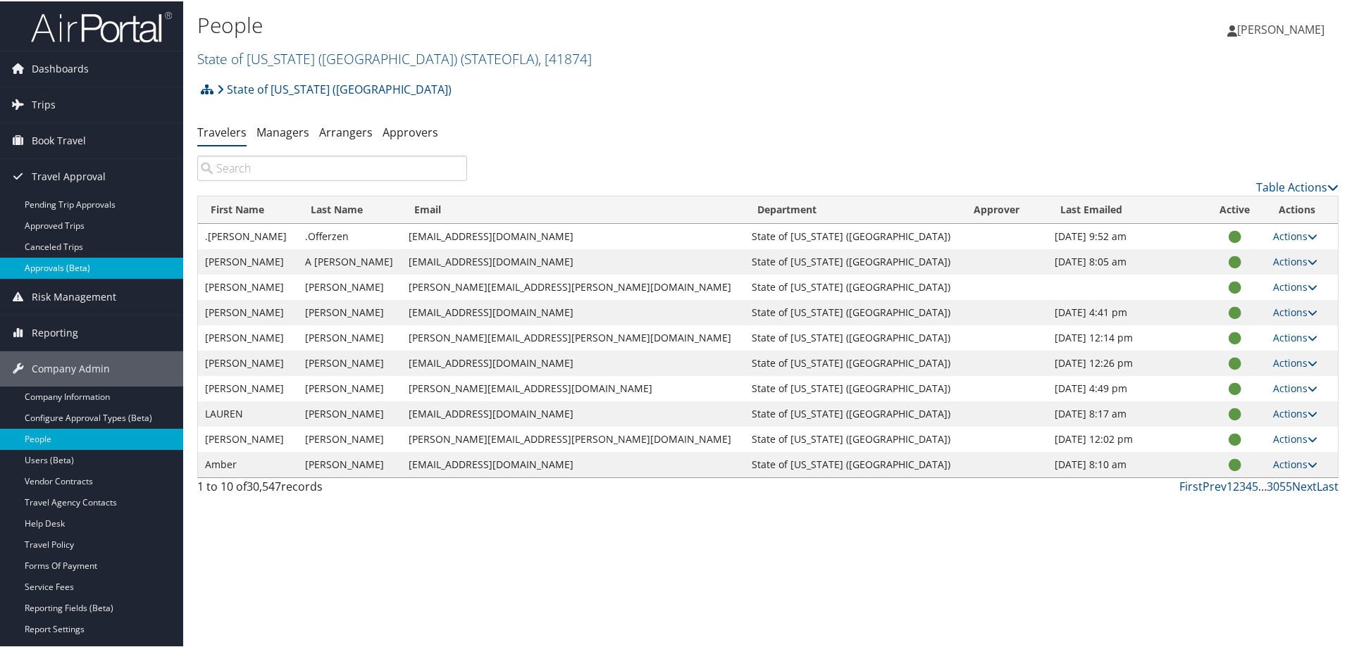
click at [78, 268] on link "Approvals (Beta)" at bounding box center [91, 266] width 183 height 21
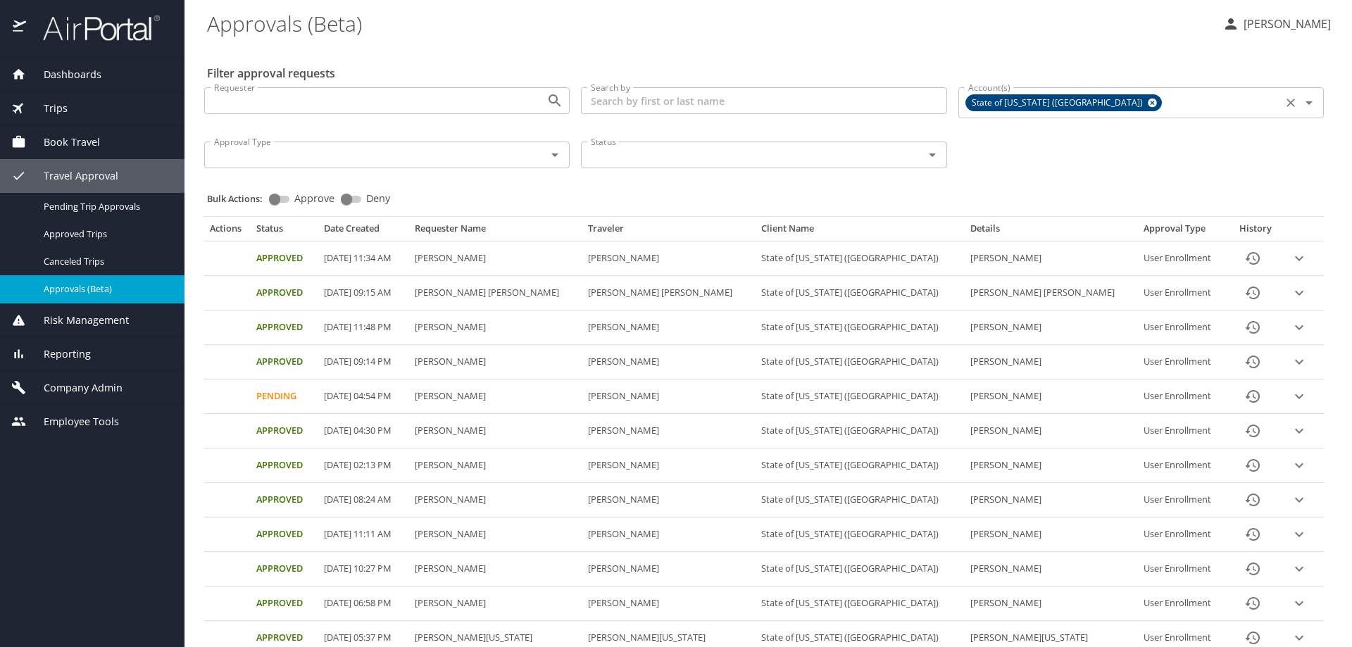
click at [1148, 104] on icon at bounding box center [1152, 103] width 9 height 9
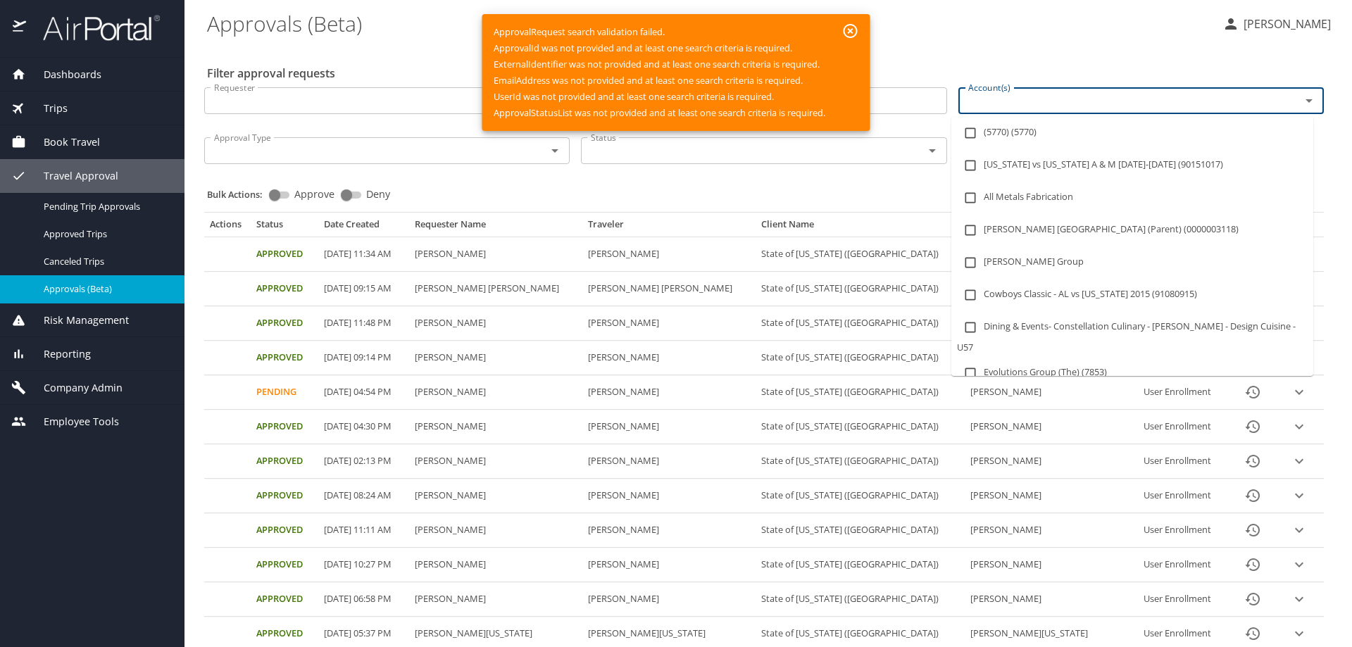
click at [981, 104] on input "Account(s)" at bounding box center [1121, 101] width 316 height 18
type input "lsu a"
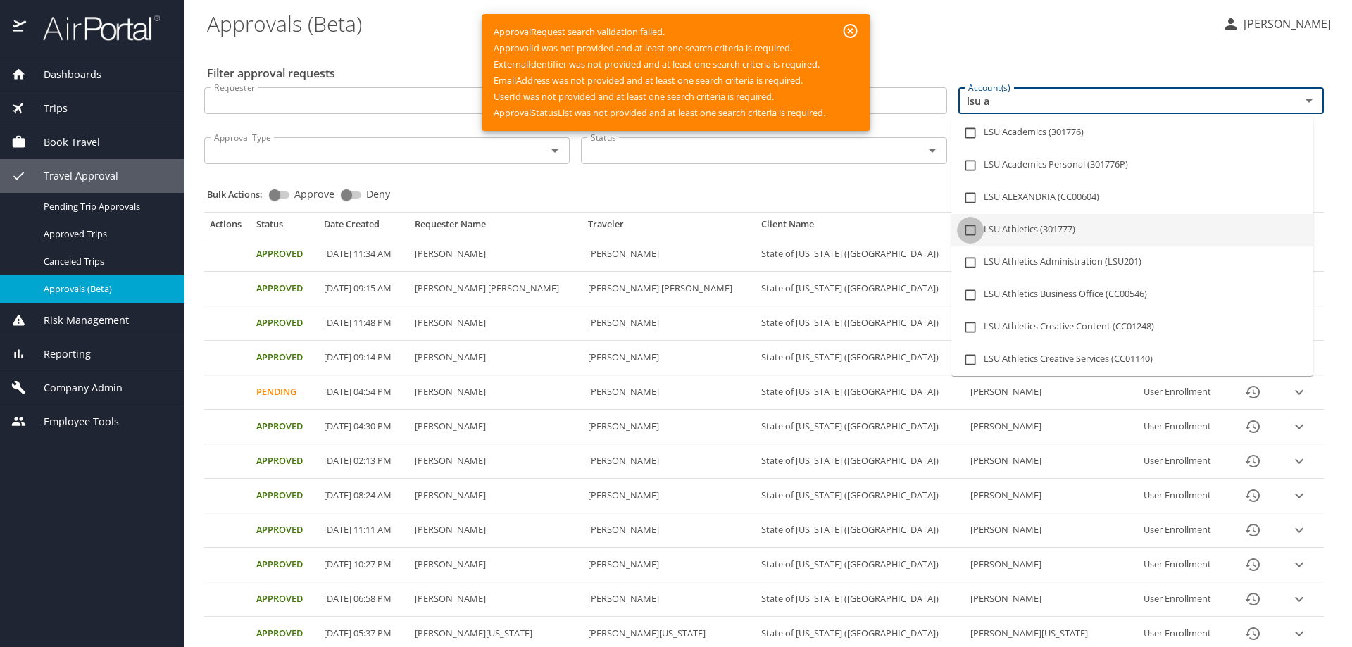
click at [968, 229] on input "checkbox" at bounding box center [970, 230] width 27 height 27
checkbox input "true"
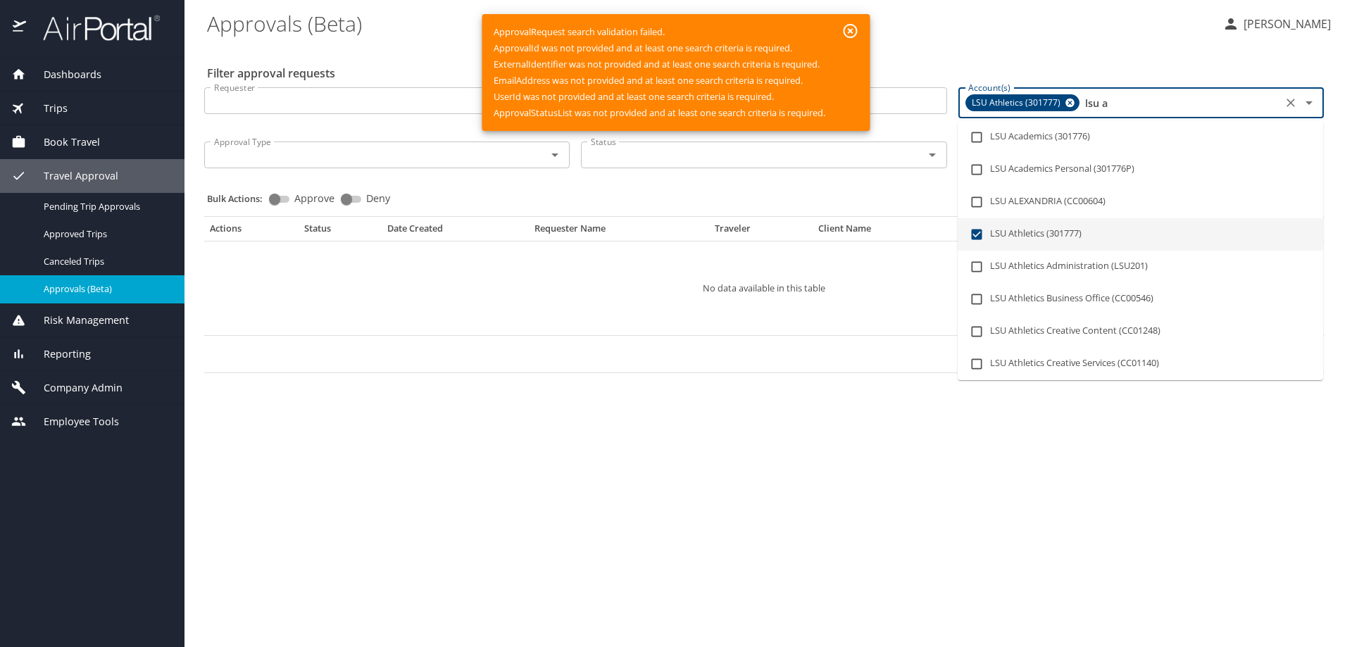
drag, startPoint x: 1084, startPoint y: 105, endPoint x: 1174, endPoint y: 105, distance: 90.1
click at [1174, 105] on input "lsu a" at bounding box center [1181, 103] width 196 height 18
checkbox input "false"
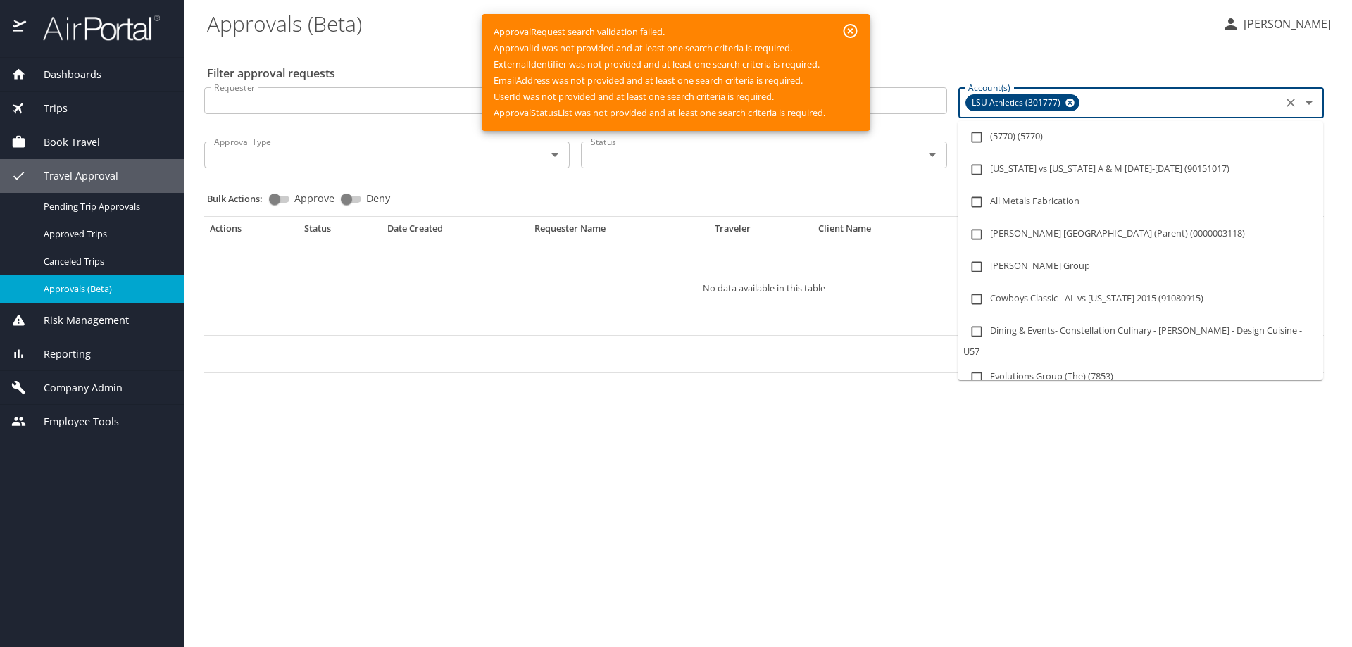
click at [848, 27] on icon "button" at bounding box center [851, 31] width 14 height 14
